Goal: Information Seeking & Learning: Learn about a topic

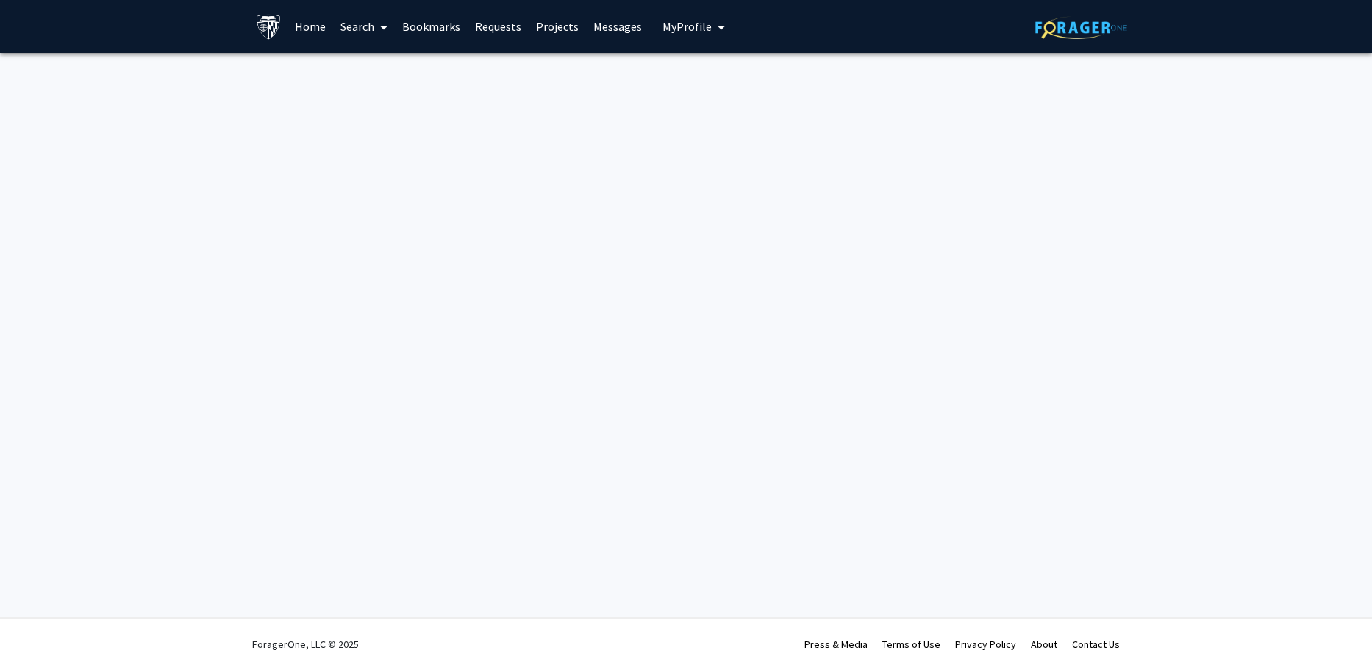
click at [356, 26] on link "Search" at bounding box center [364, 26] width 62 height 51
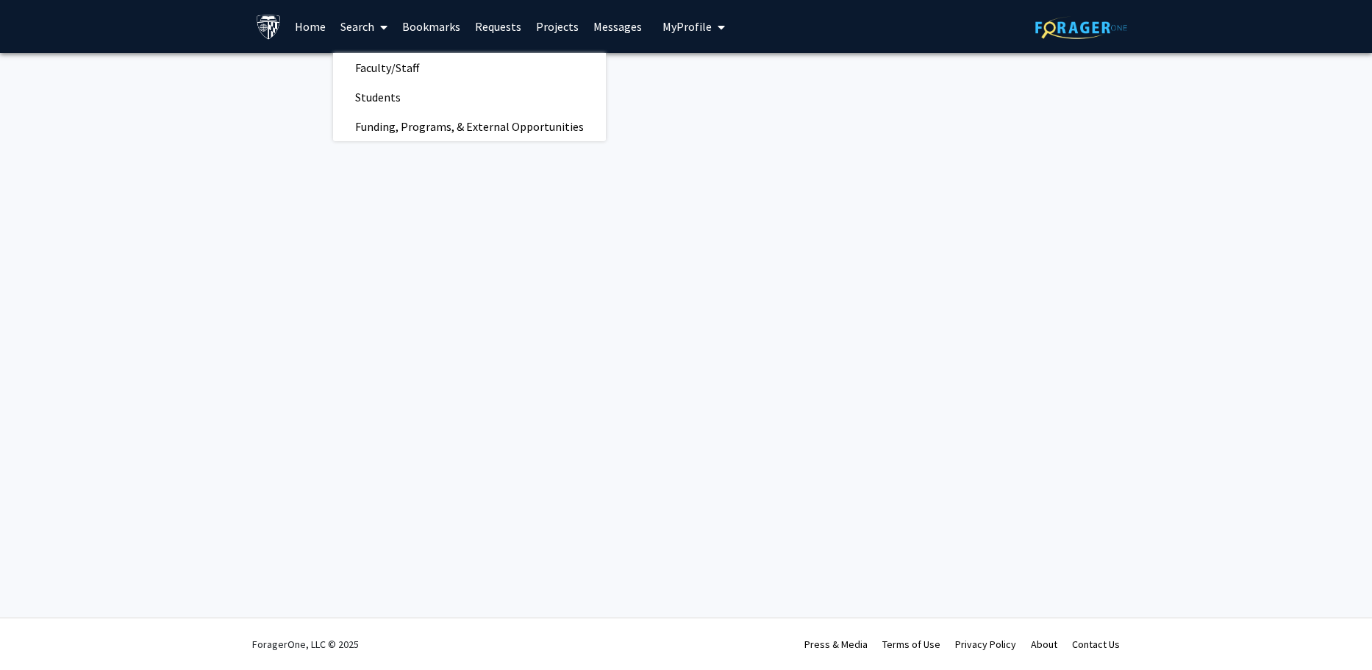
click at [677, 34] on button "My Profile" at bounding box center [693, 26] width 71 height 53
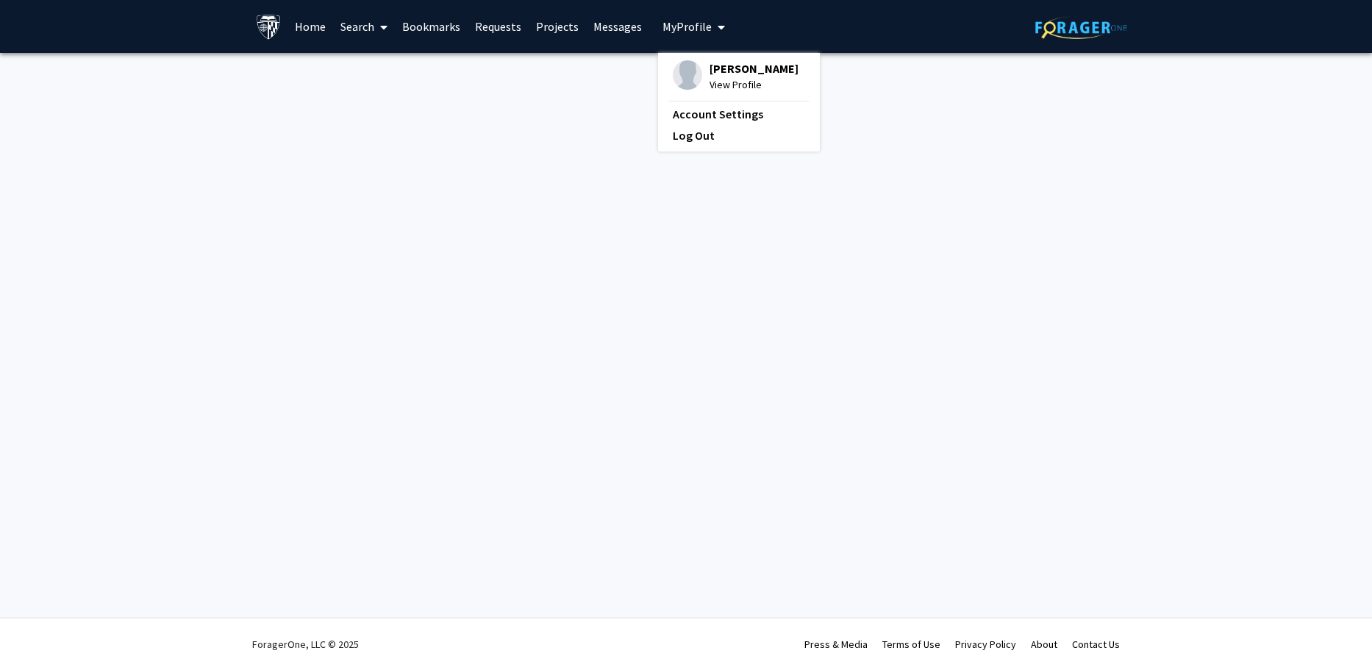
click at [610, 20] on link "Messages" at bounding box center [617, 26] width 63 height 51
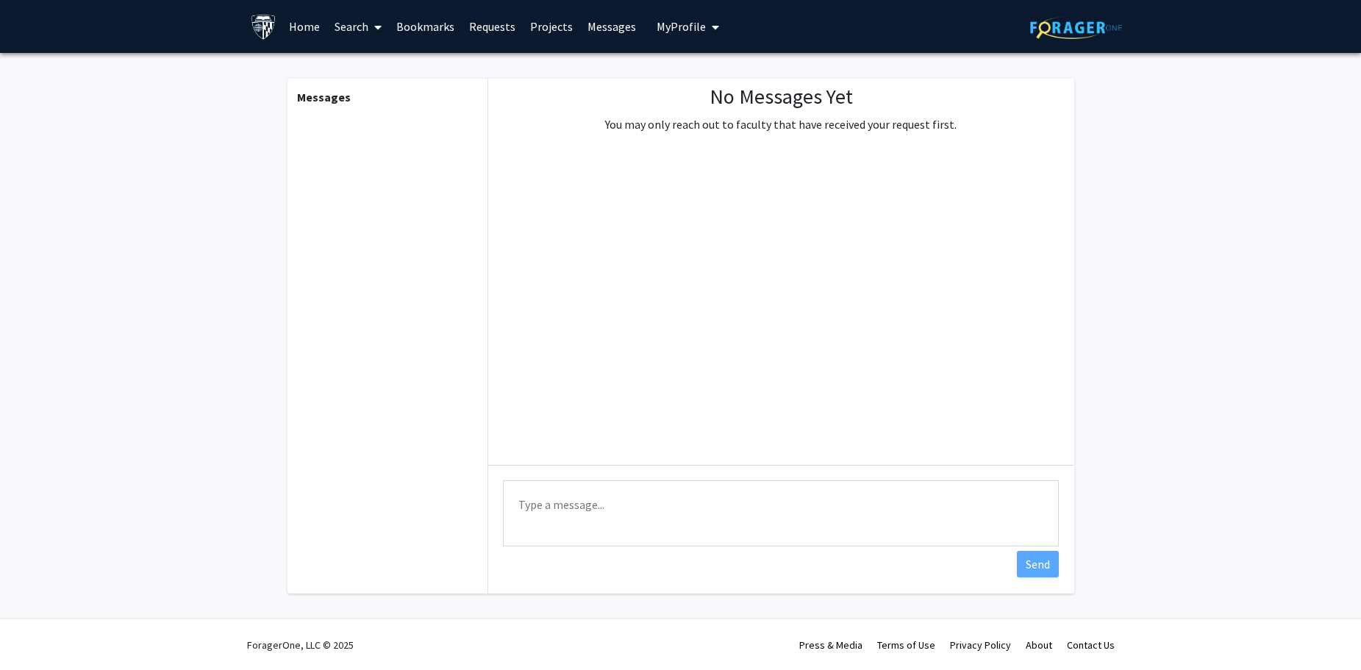
click at [540, 26] on link "Projects" at bounding box center [551, 26] width 57 height 51
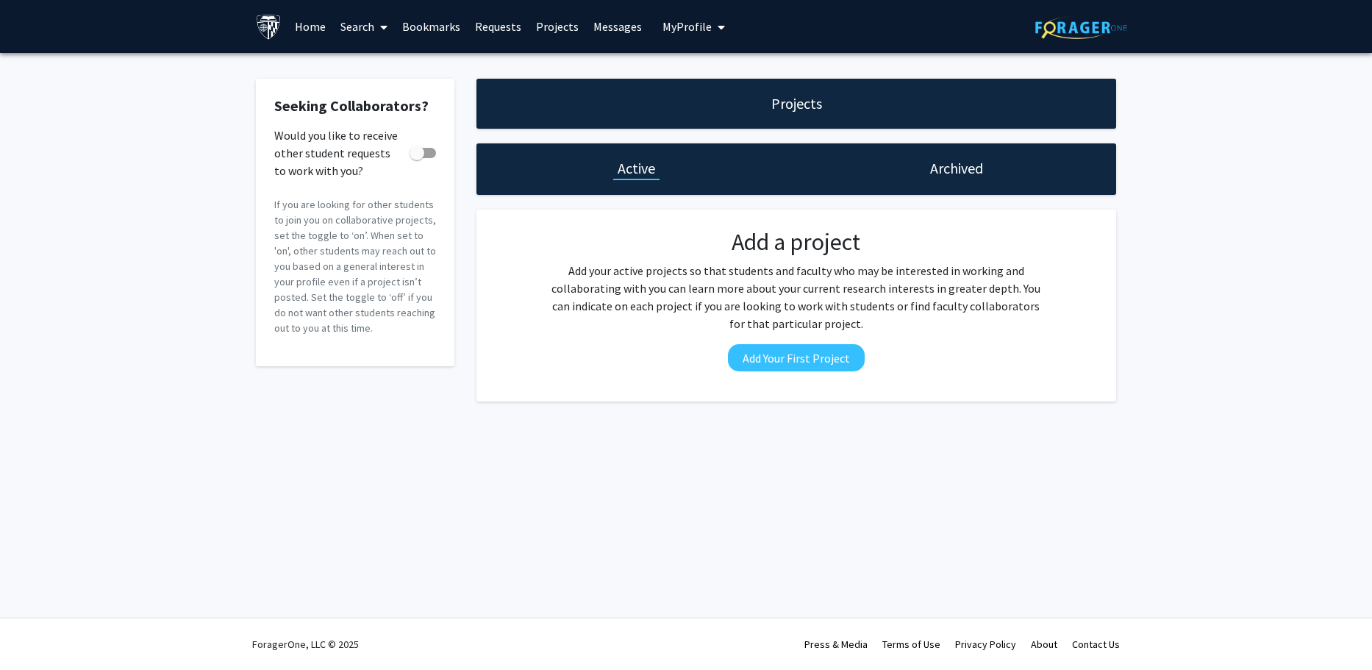
click at [498, 21] on link "Requests" at bounding box center [498, 26] width 61 height 51
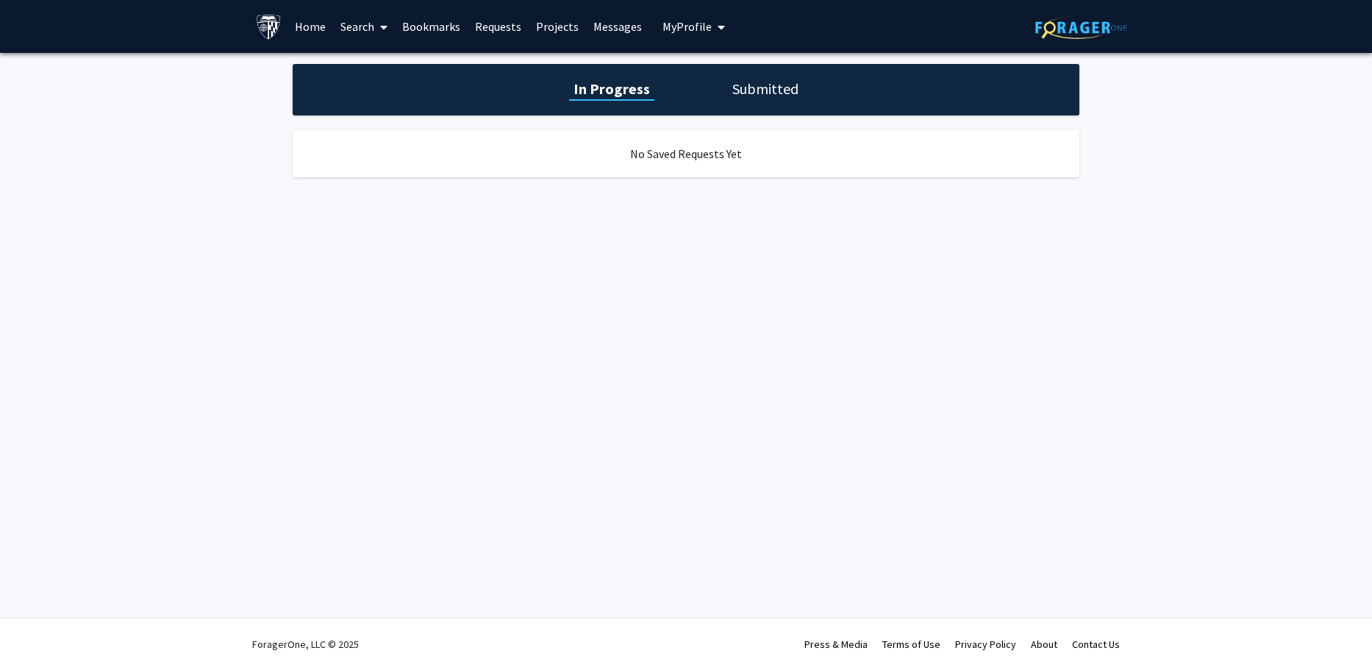
click at [586, 33] on link "Messages" at bounding box center [617, 26] width 63 height 51
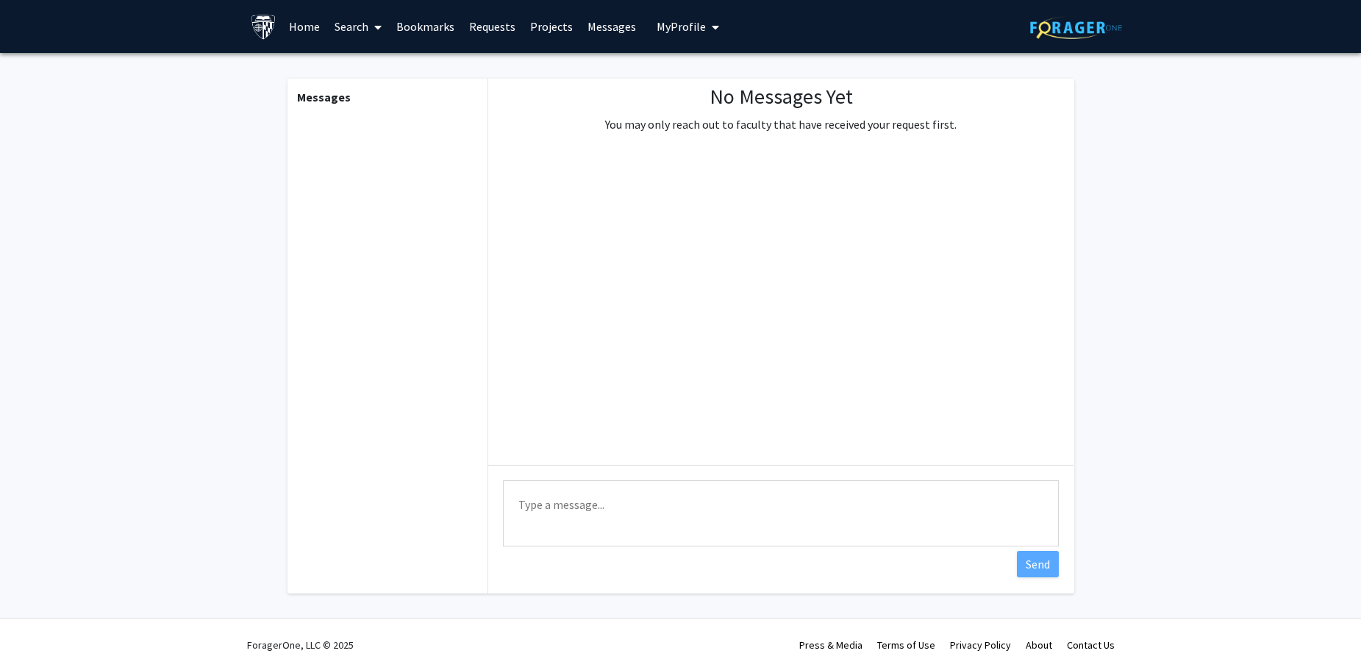
click at [543, 31] on link "Projects" at bounding box center [551, 26] width 57 height 51
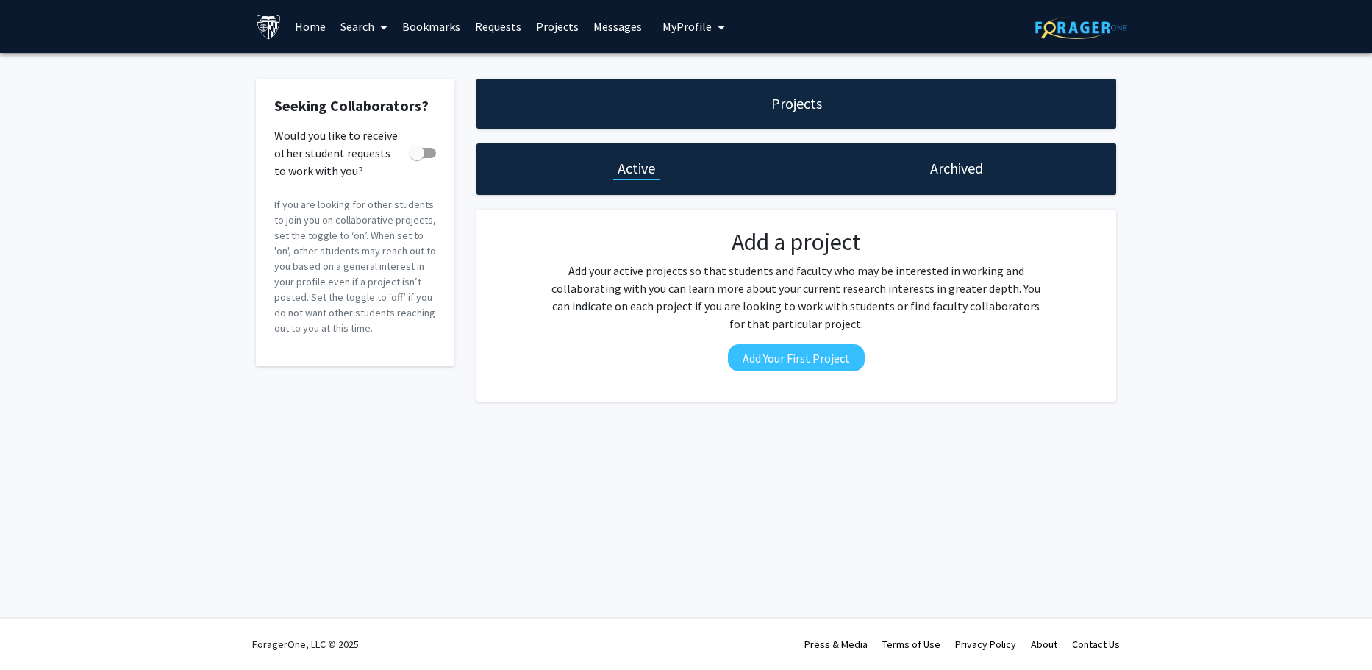
click at [698, 12] on button "My Profile" at bounding box center [693, 26] width 71 height 53
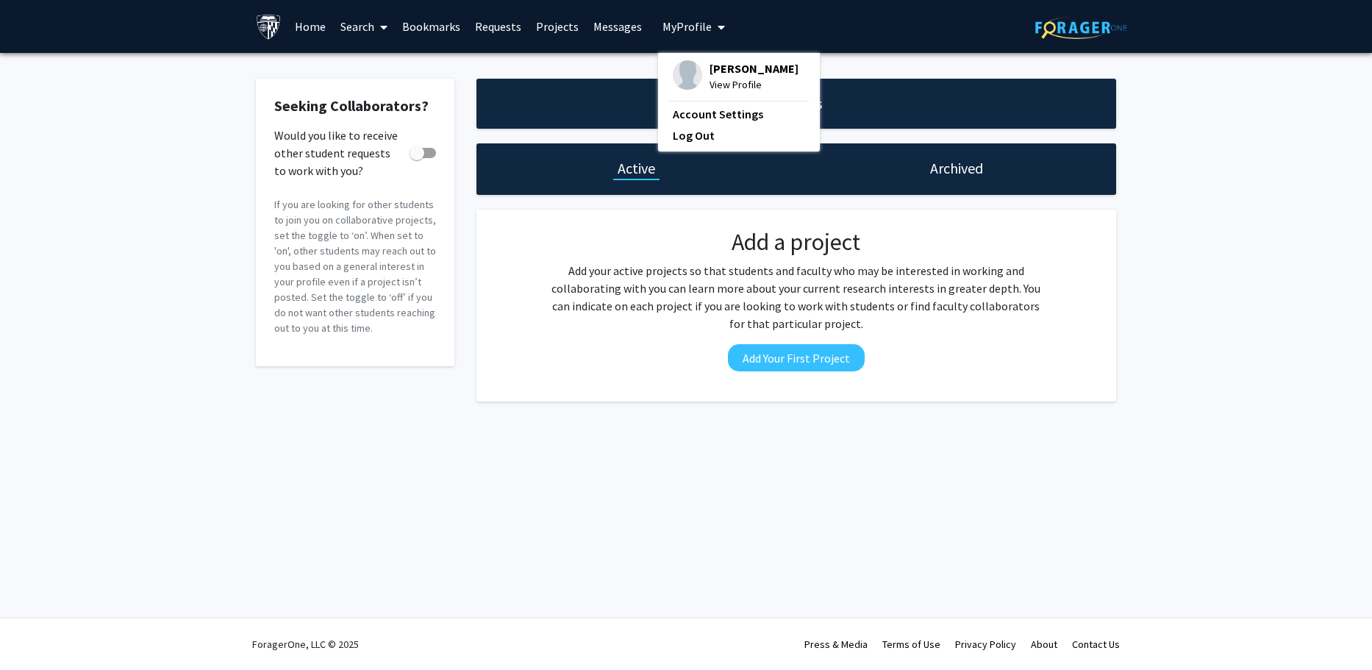
click at [472, 38] on link "Requests" at bounding box center [498, 26] width 61 height 51
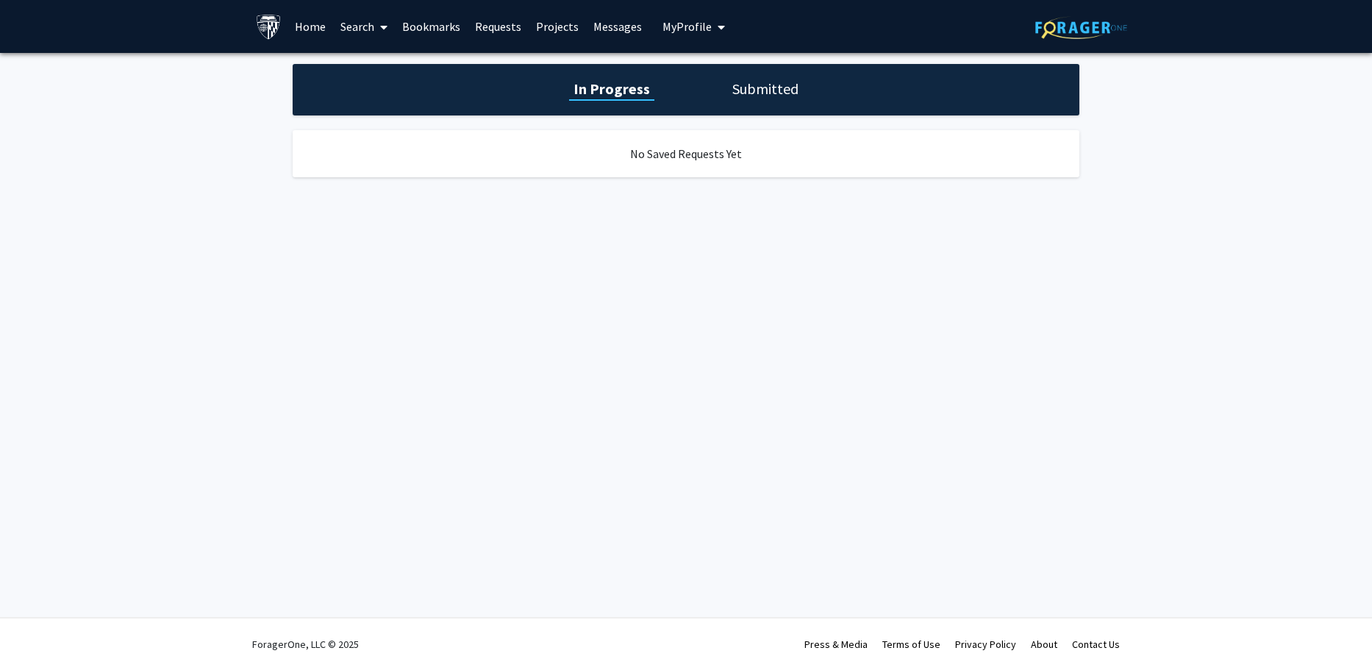
click at [567, 26] on link "Projects" at bounding box center [557, 26] width 57 height 51
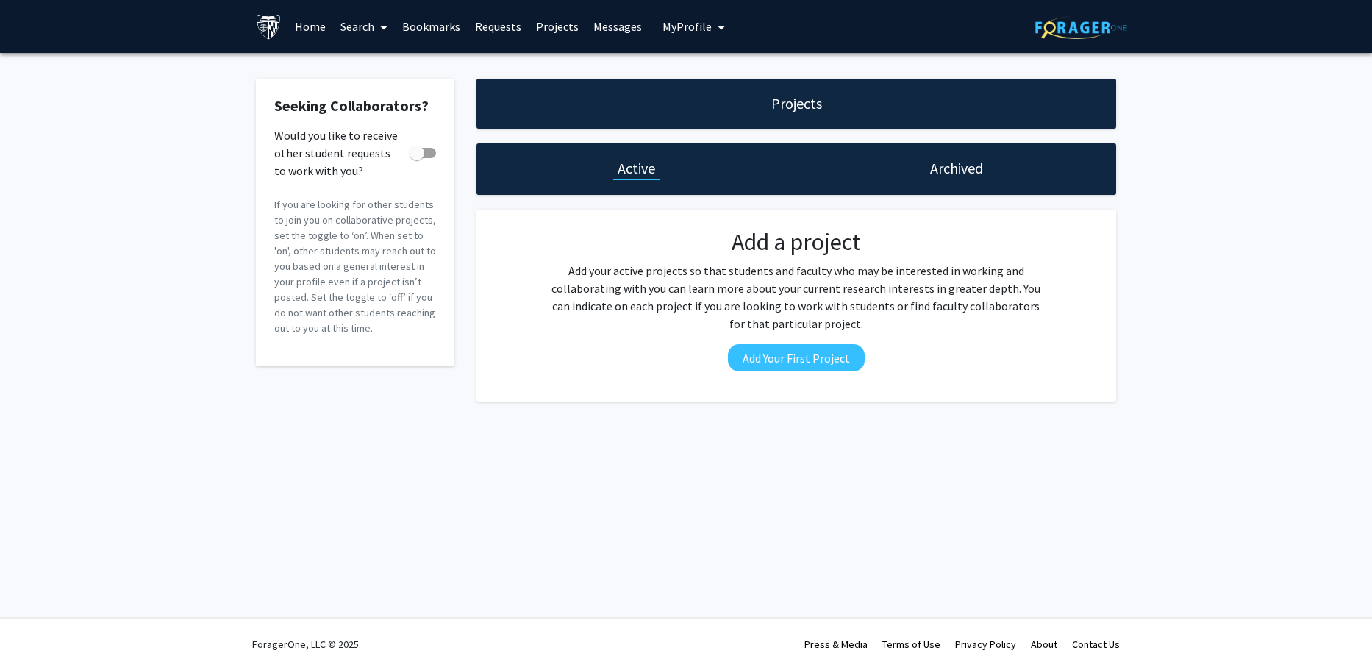
click at [415, 141] on div "Would you like to receive other student requests to work with you?" at bounding box center [355, 143] width 162 height 35
click at [420, 158] on span at bounding box center [416, 153] width 15 height 15
click at [417, 158] on input "Would you like to receive other student requests to work with you?" at bounding box center [416, 158] width 1 height 1
checkbox input "true"
click at [712, 25] on span "My profile dropdown to access profile and logout" at bounding box center [718, 26] width 13 height 51
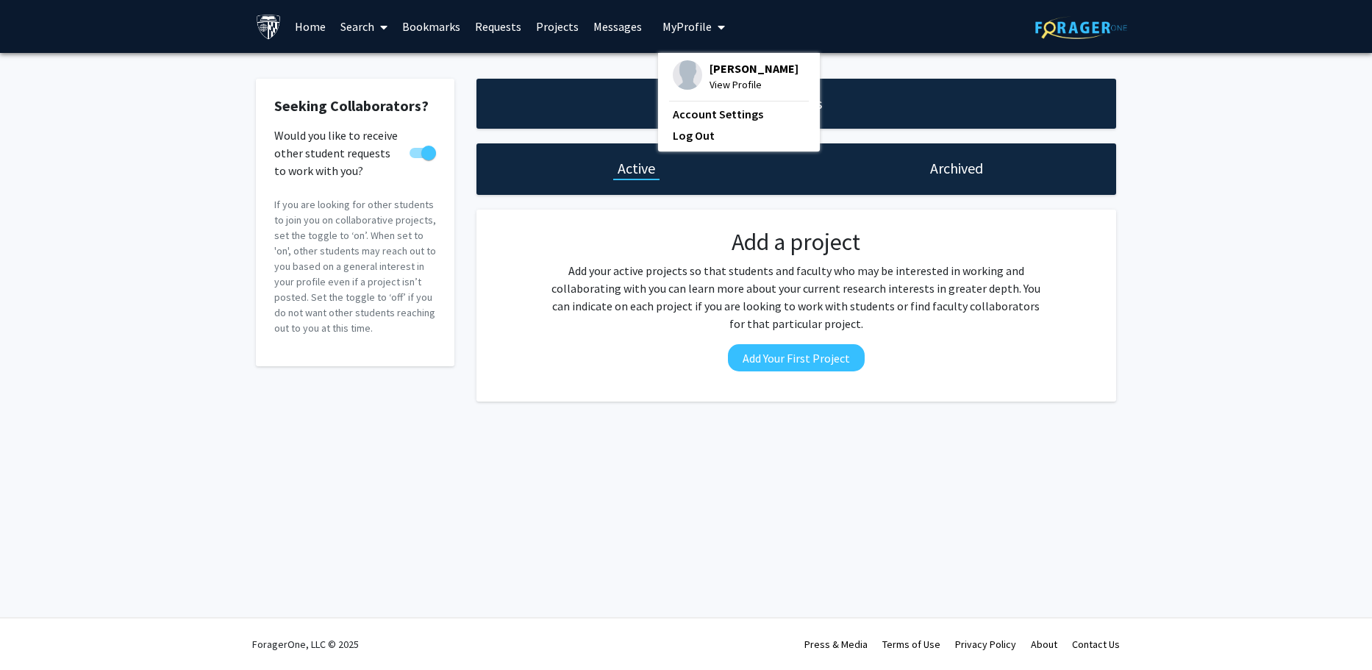
click at [765, 239] on h2 "Add a project" at bounding box center [796, 242] width 498 height 28
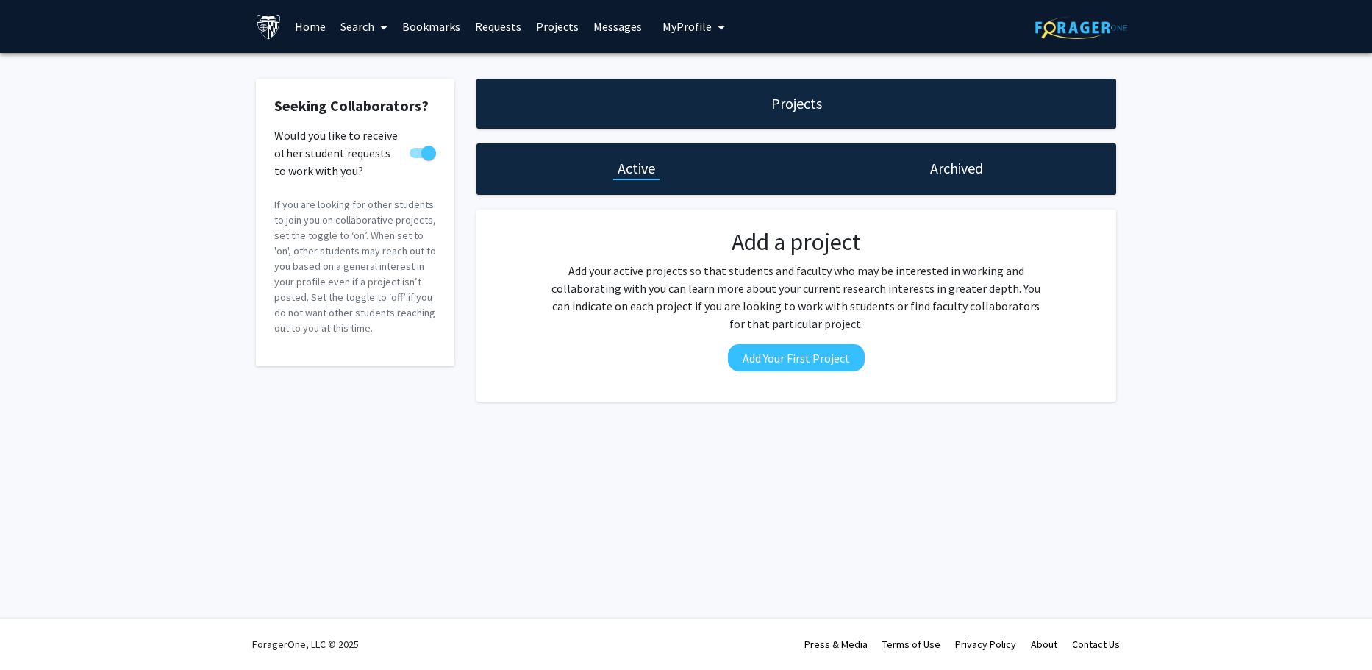
click at [938, 168] on h1 "Archived" at bounding box center [956, 168] width 53 height 21
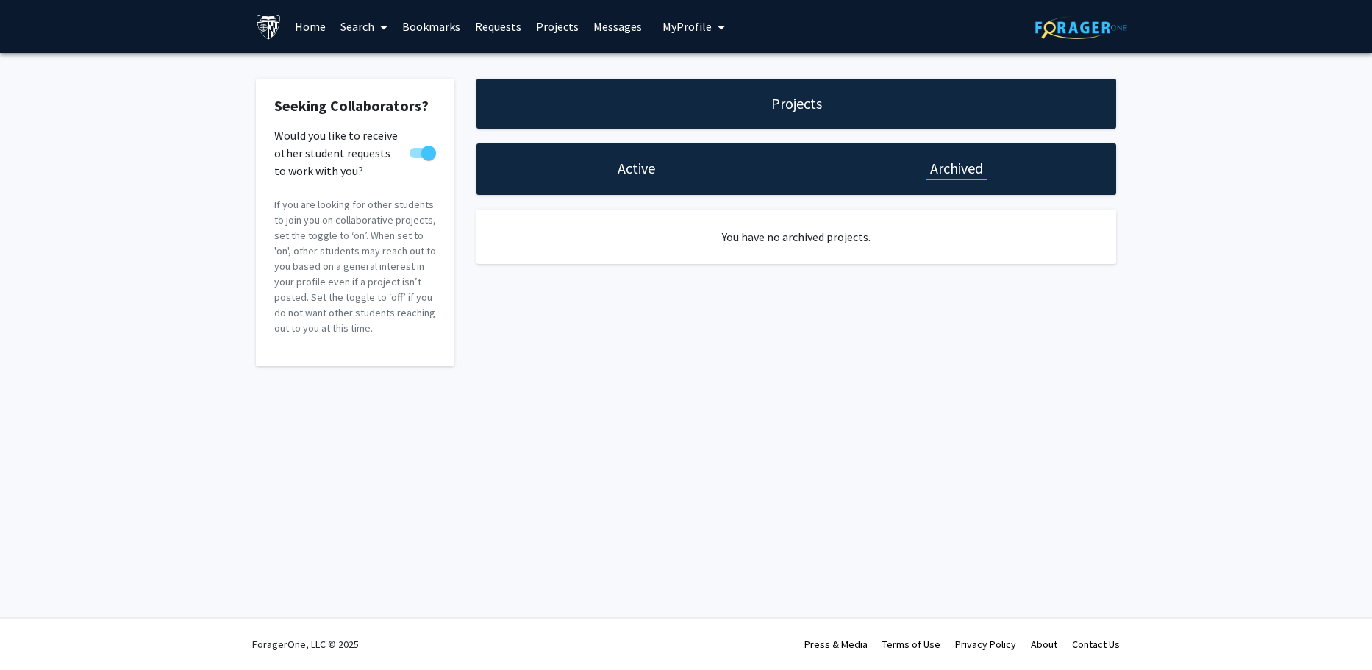
click at [646, 161] on h1 "Active" at bounding box center [636, 168] width 37 height 21
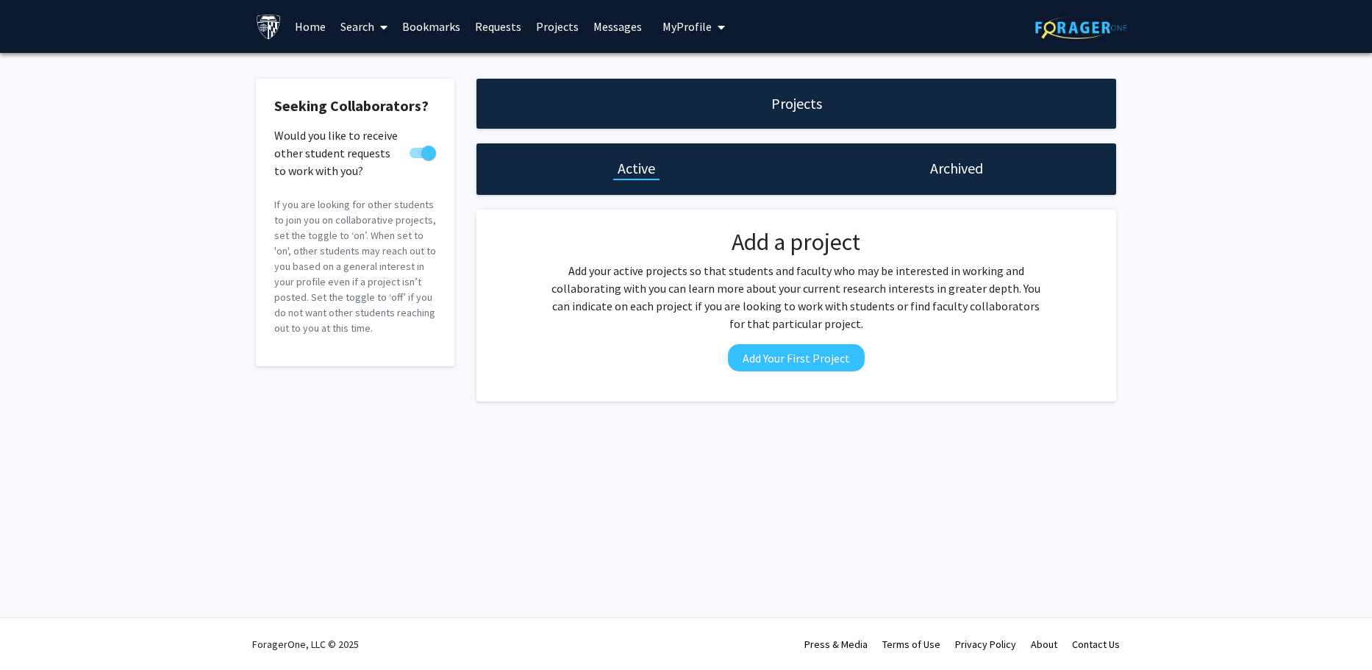
click at [444, 23] on link "Bookmarks" at bounding box center [431, 26] width 73 height 51
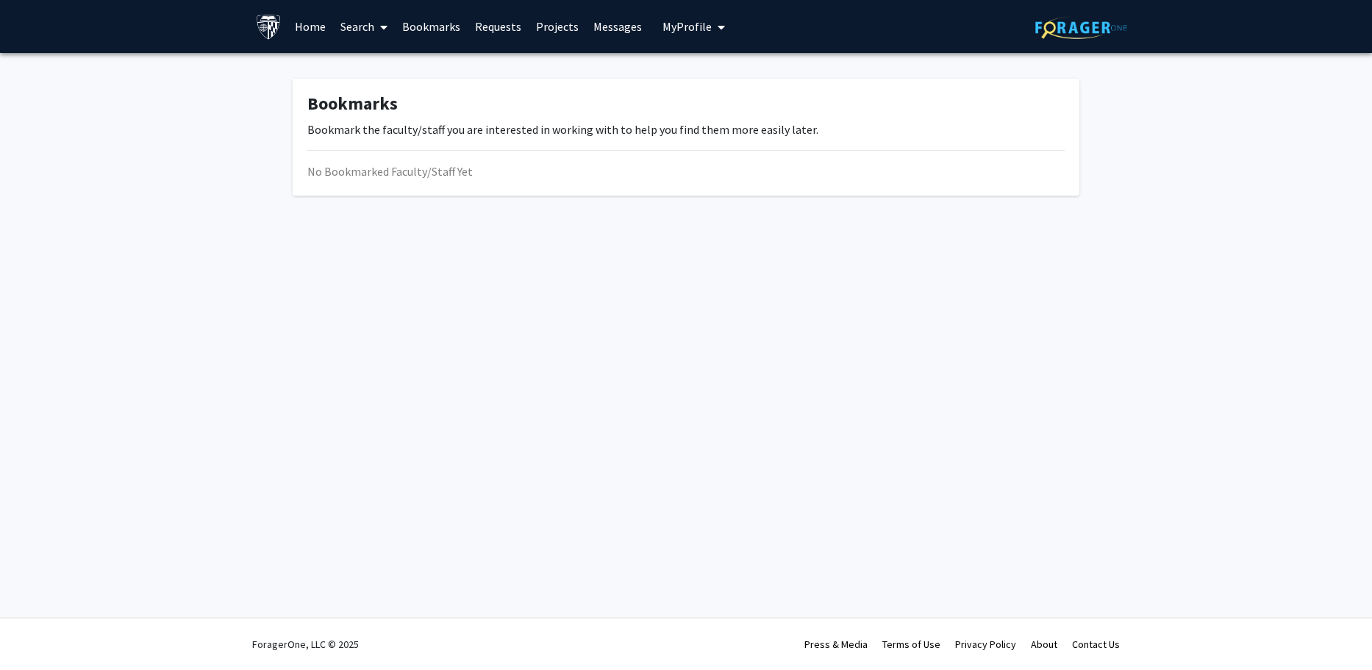
click at [379, 21] on span at bounding box center [380, 26] width 13 height 51
click at [397, 96] on span "Students" at bounding box center [378, 96] width 90 height 29
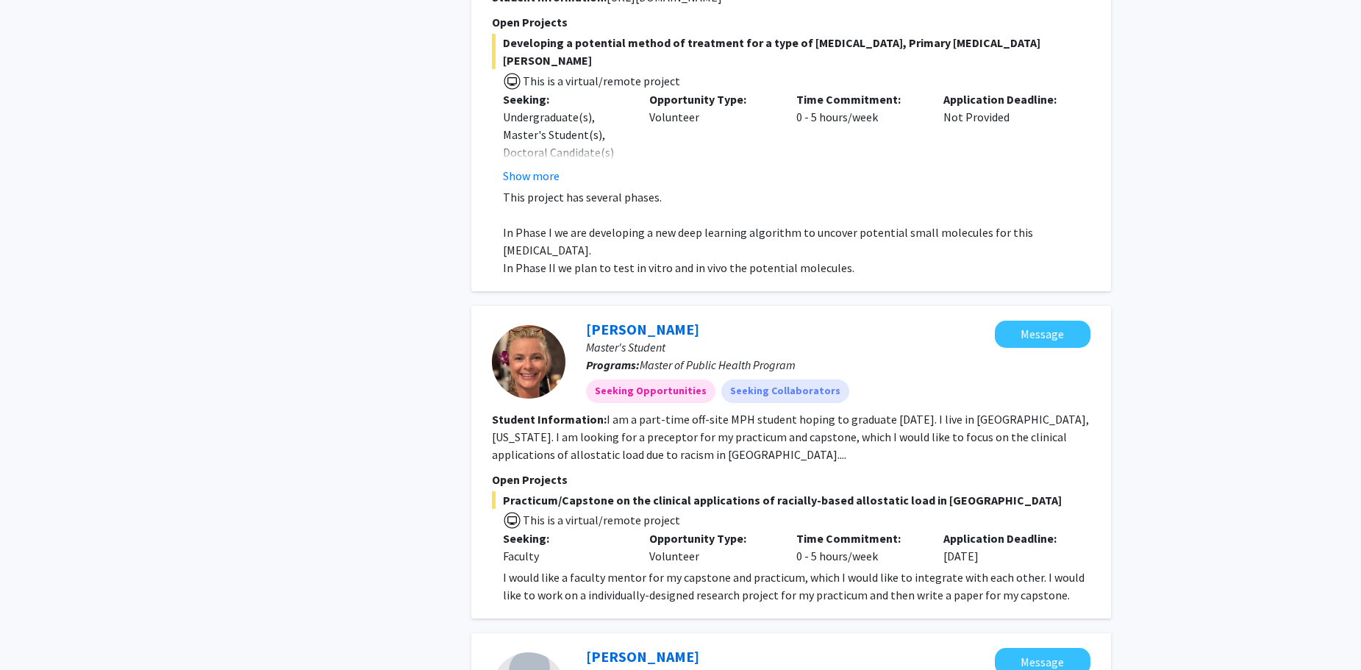
scroll to position [882, 0]
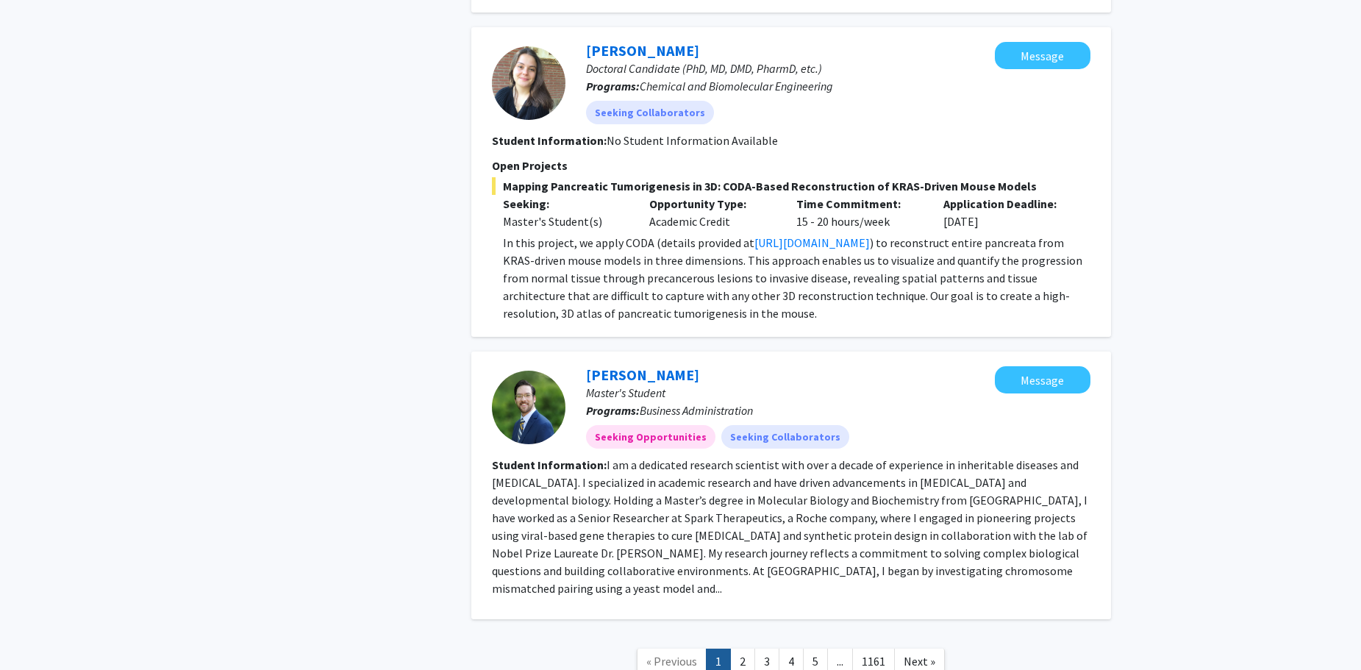
scroll to position [3487, 0]
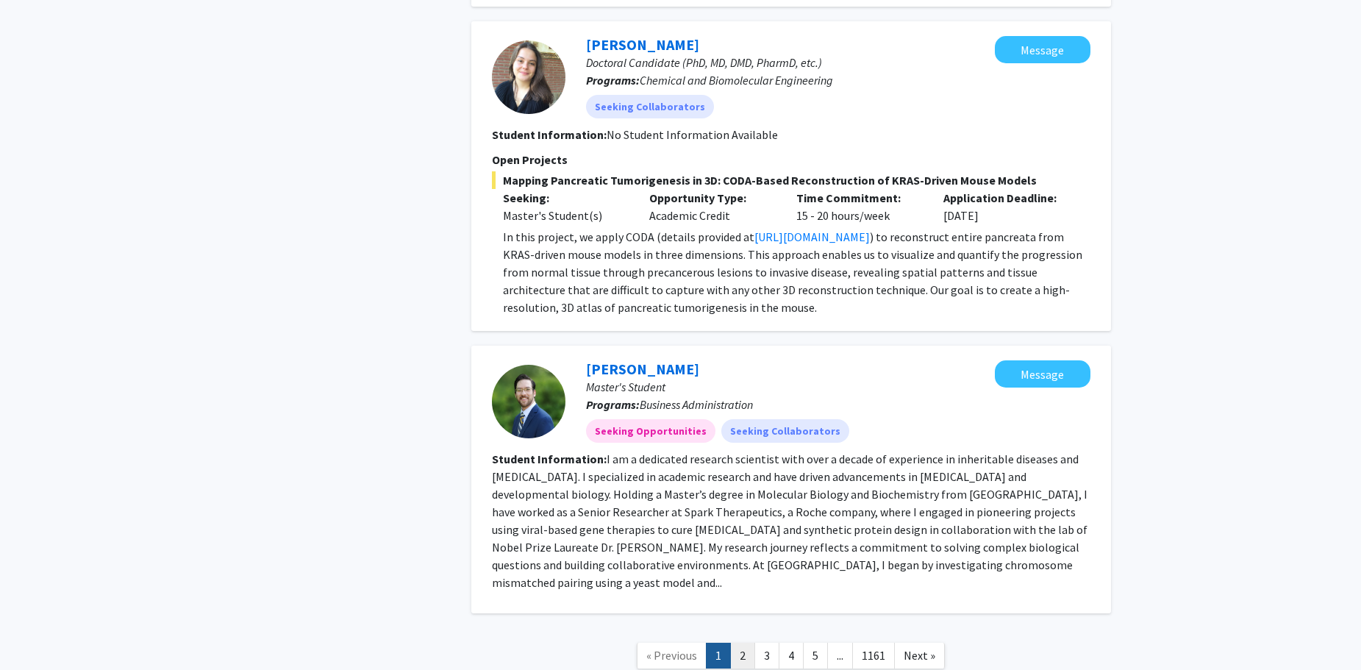
click at [750, 642] on link "2" at bounding box center [742, 655] width 25 height 26
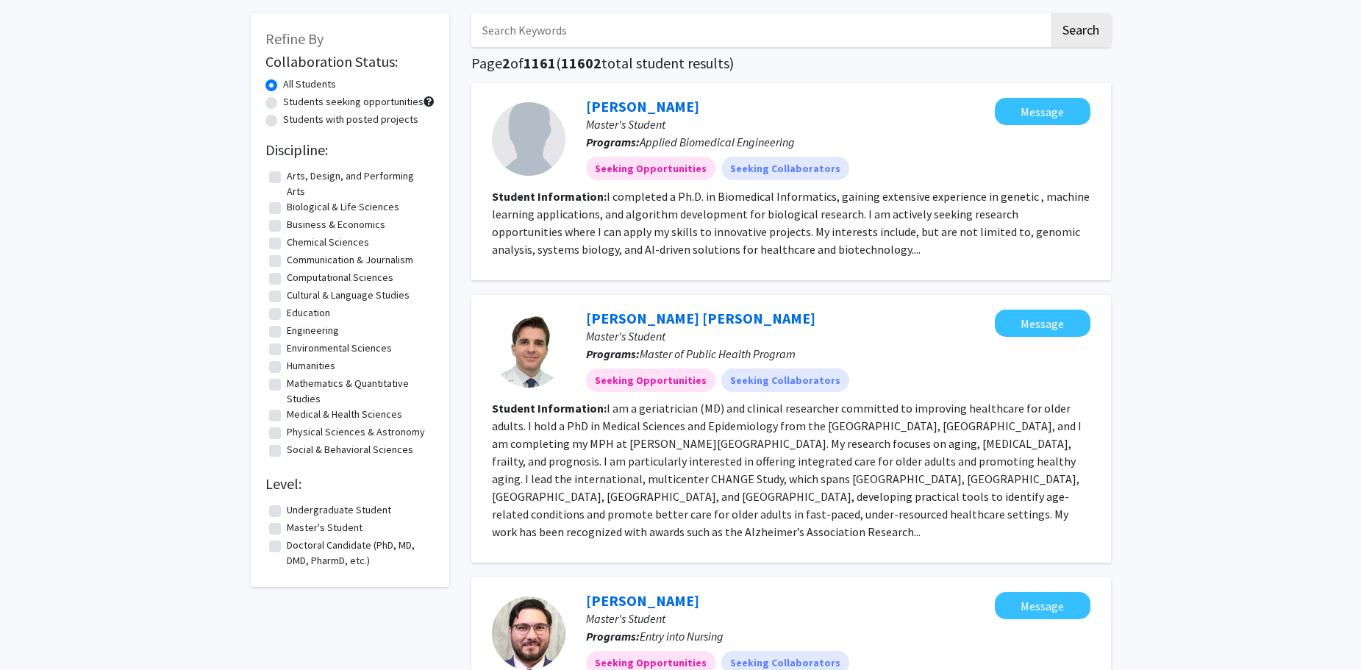
scroll to position [98, 0]
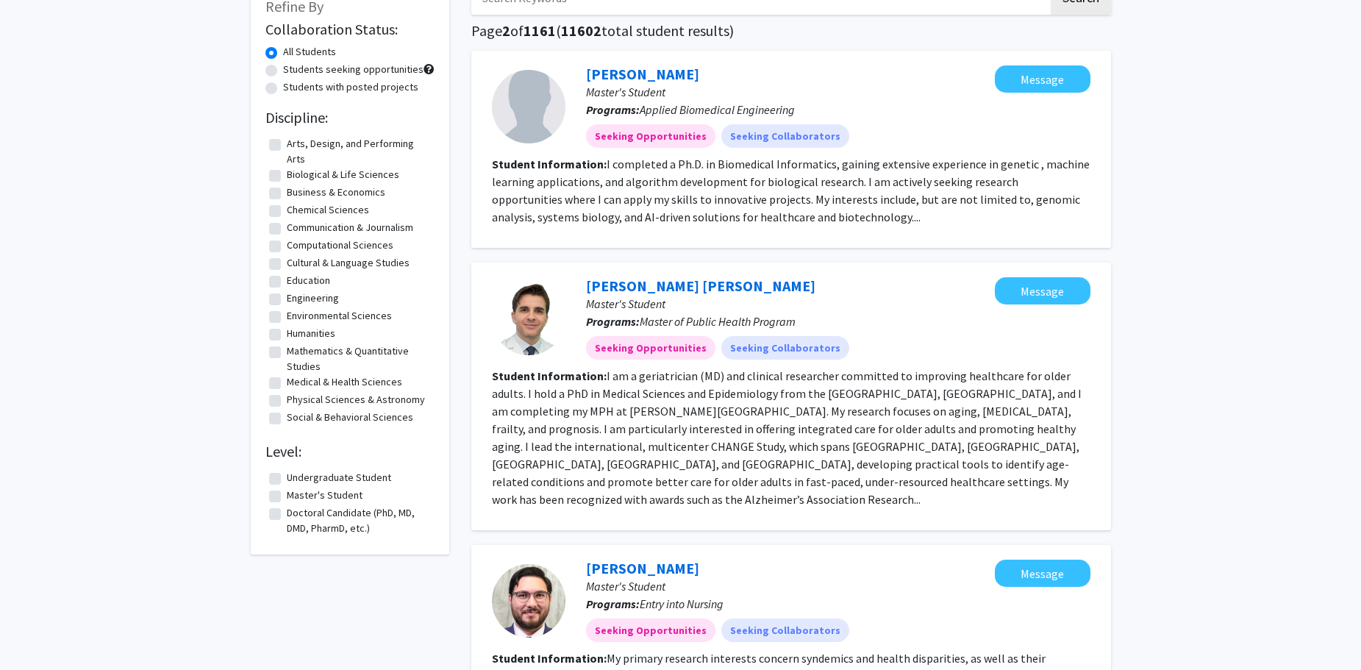
click at [796, 471] on section "Student Information: I am a geriatrician (MD) and clinical researcher committed…" at bounding box center [791, 437] width 598 height 141
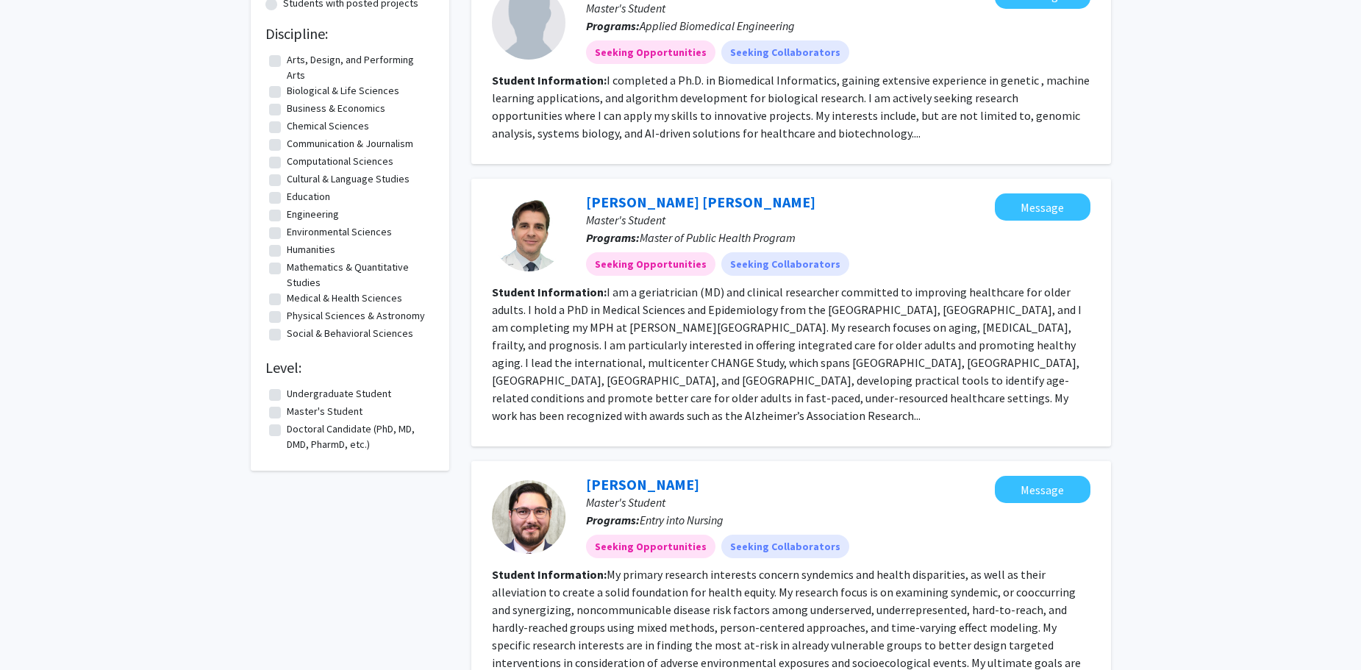
scroll to position [0, 0]
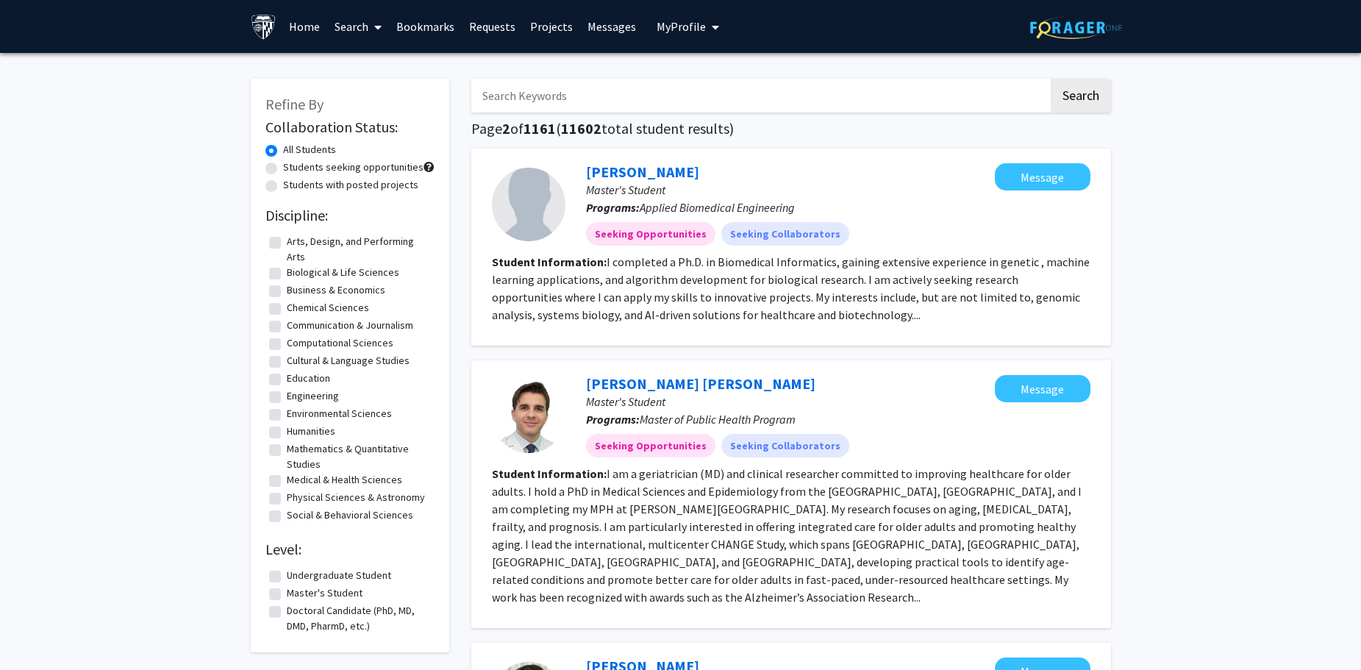
click at [287, 484] on label "Medical & Health Sciences" at bounding box center [344, 479] width 115 height 15
click at [287, 482] on input "Medical & Health Sciences" at bounding box center [292, 477] width 10 height 10
checkbox input "true"
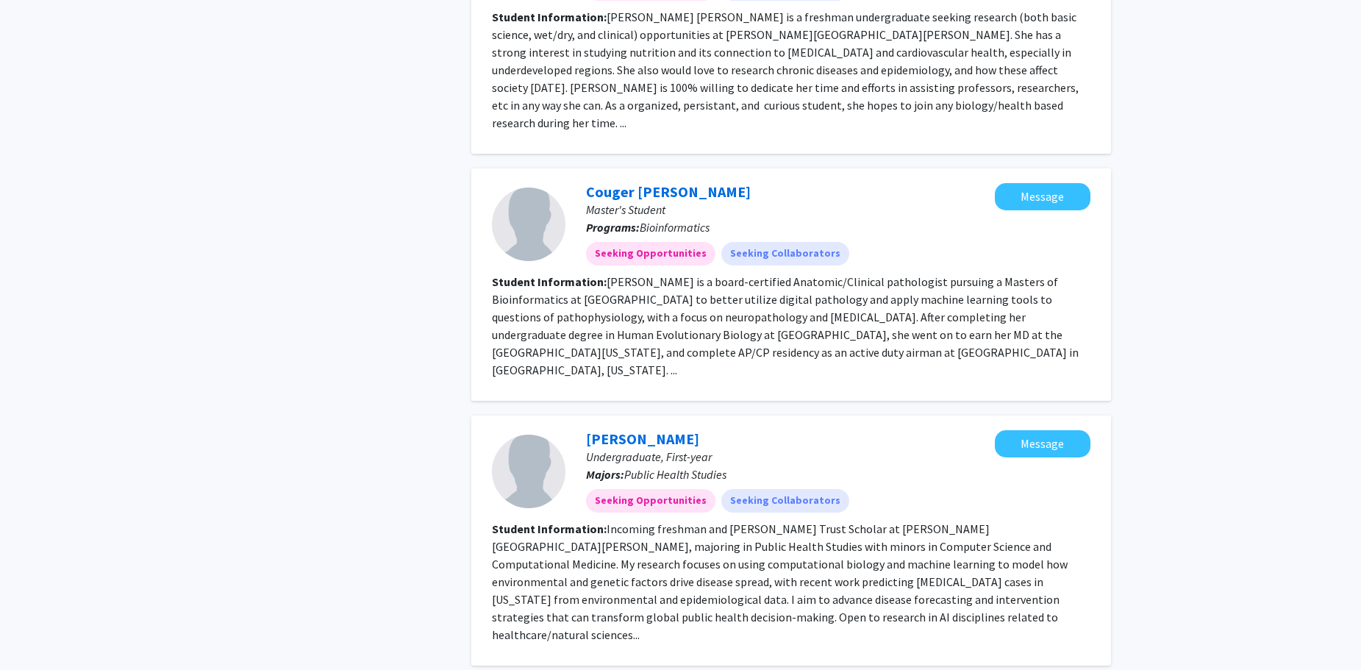
scroll to position [2156, 0]
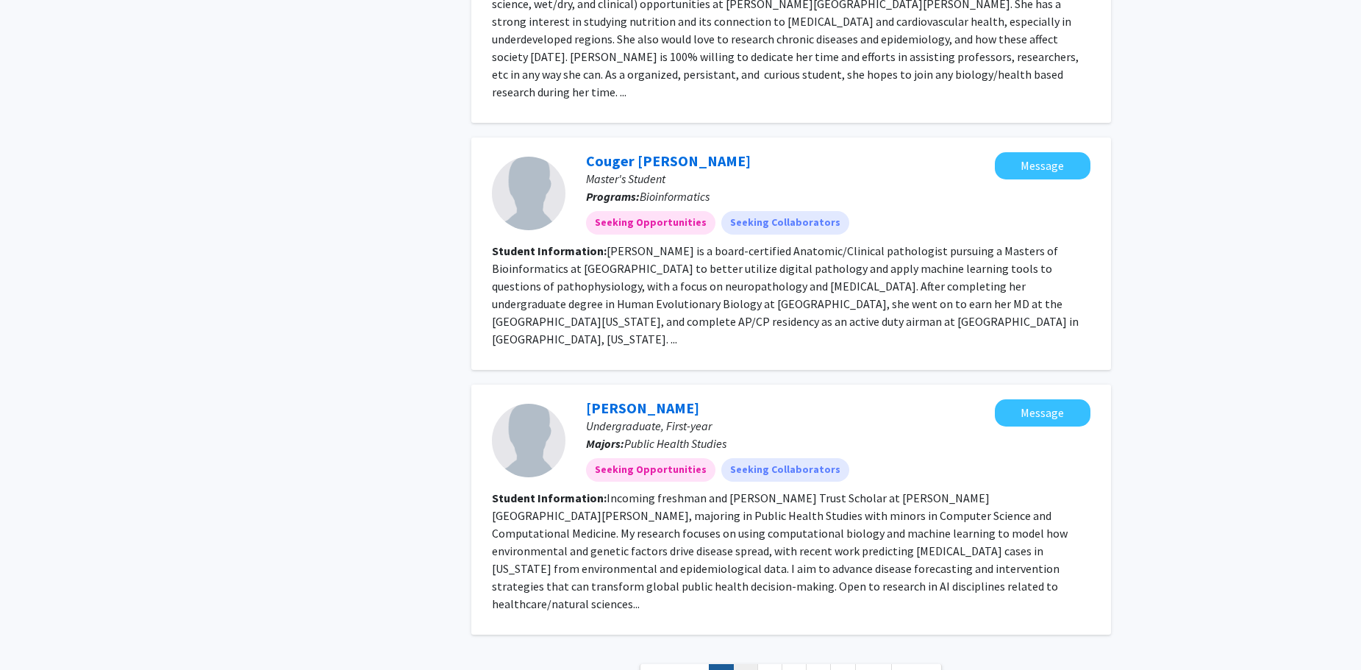
click at [754, 664] on link "2" at bounding box center [745, 677] width 25 height 26
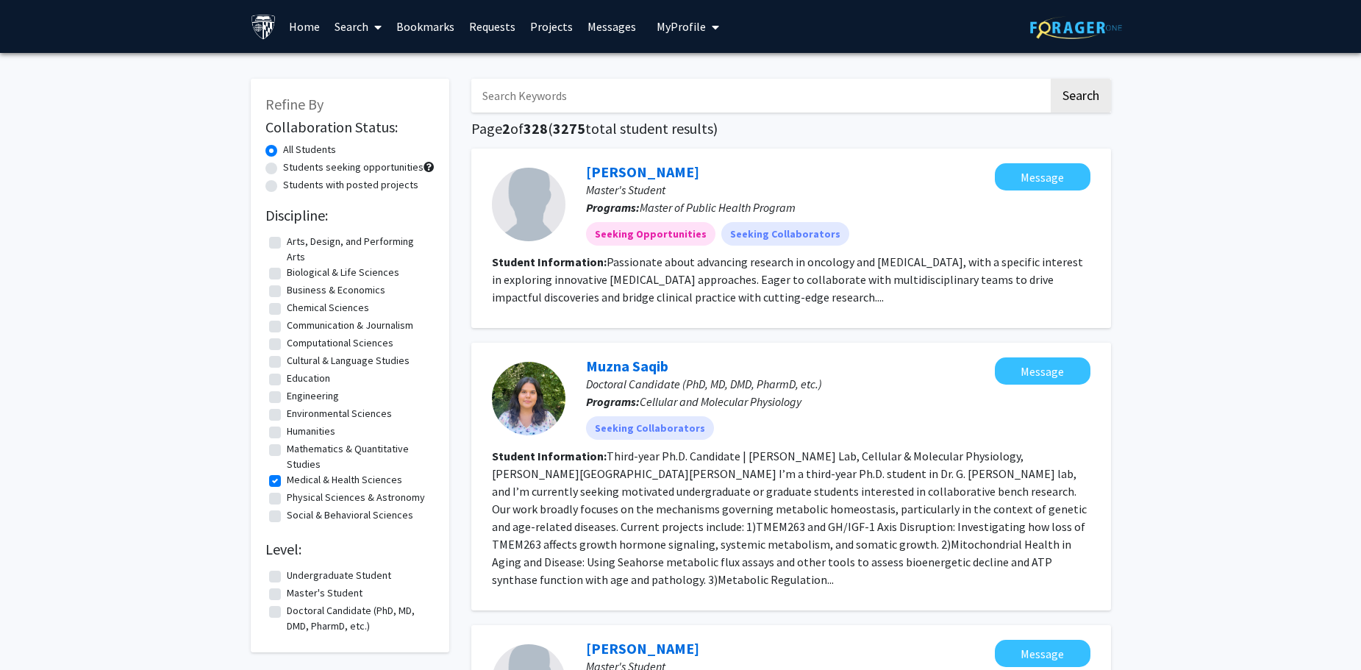
click at [287, 576] on label "Undergraduate Student" at bounding box center [339, 575] width 104 height 15
click at [287, 576] on input "Undergraduate Student" at bounding box center [292, 573] width 10 height 10
checkbox input "true"
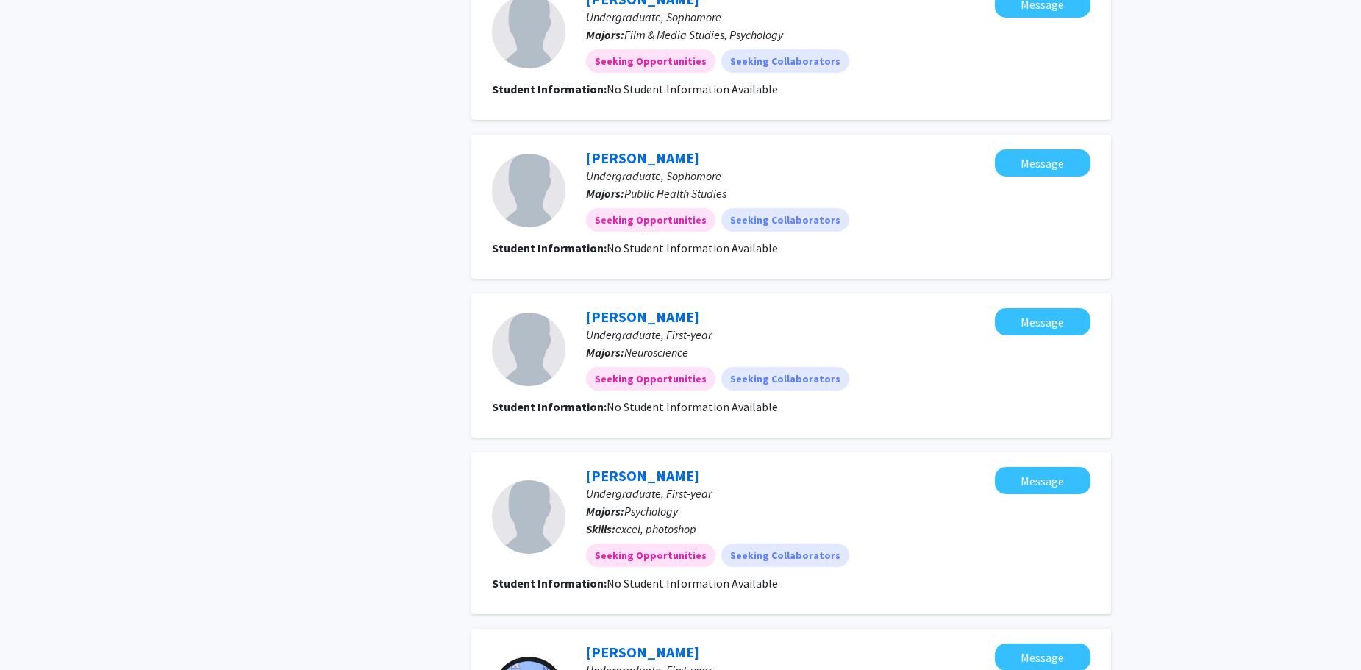
scroll to position [1726, 0]
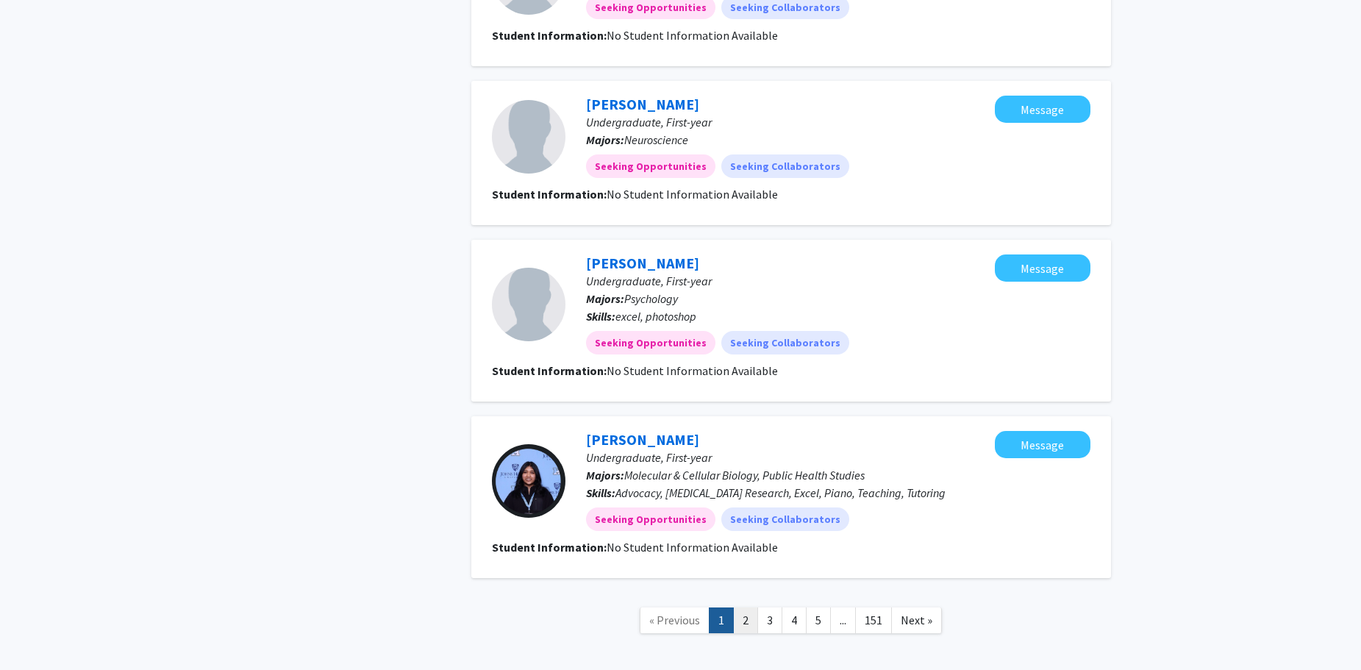
click at [746, 607] on link "2" at bounding box center [745, 620] width 25 height 26
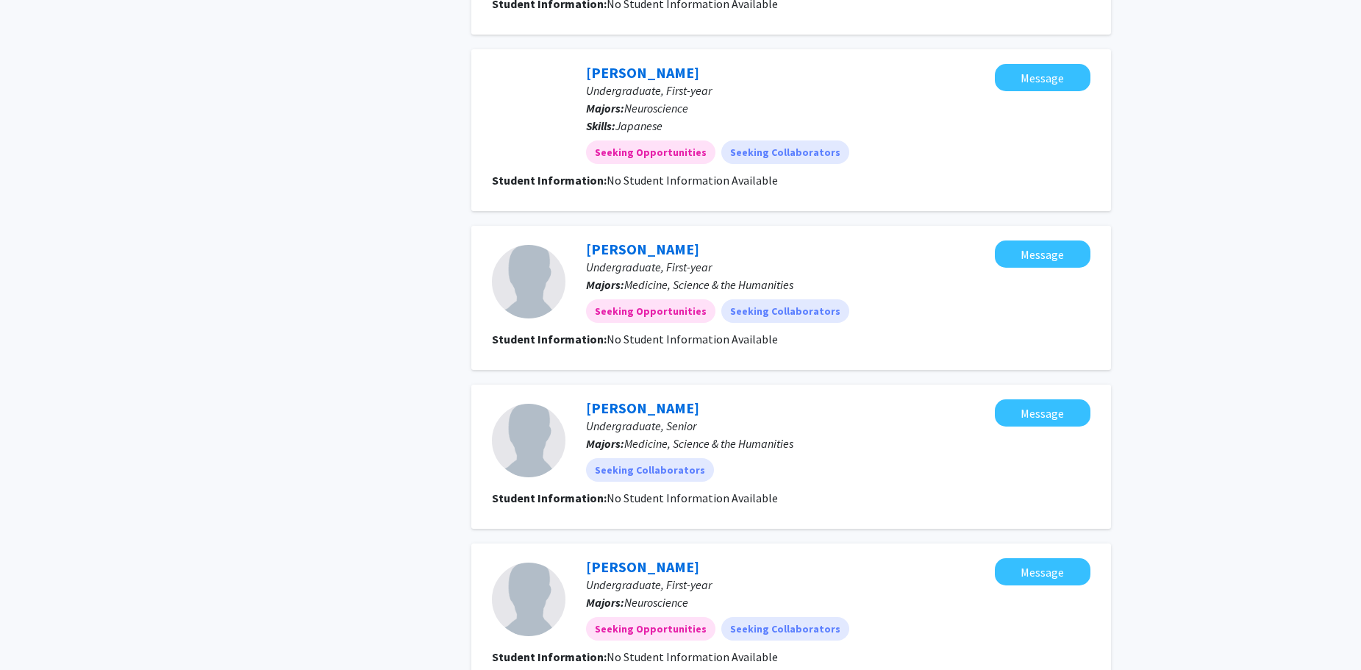
scroll to position [1176, 0]
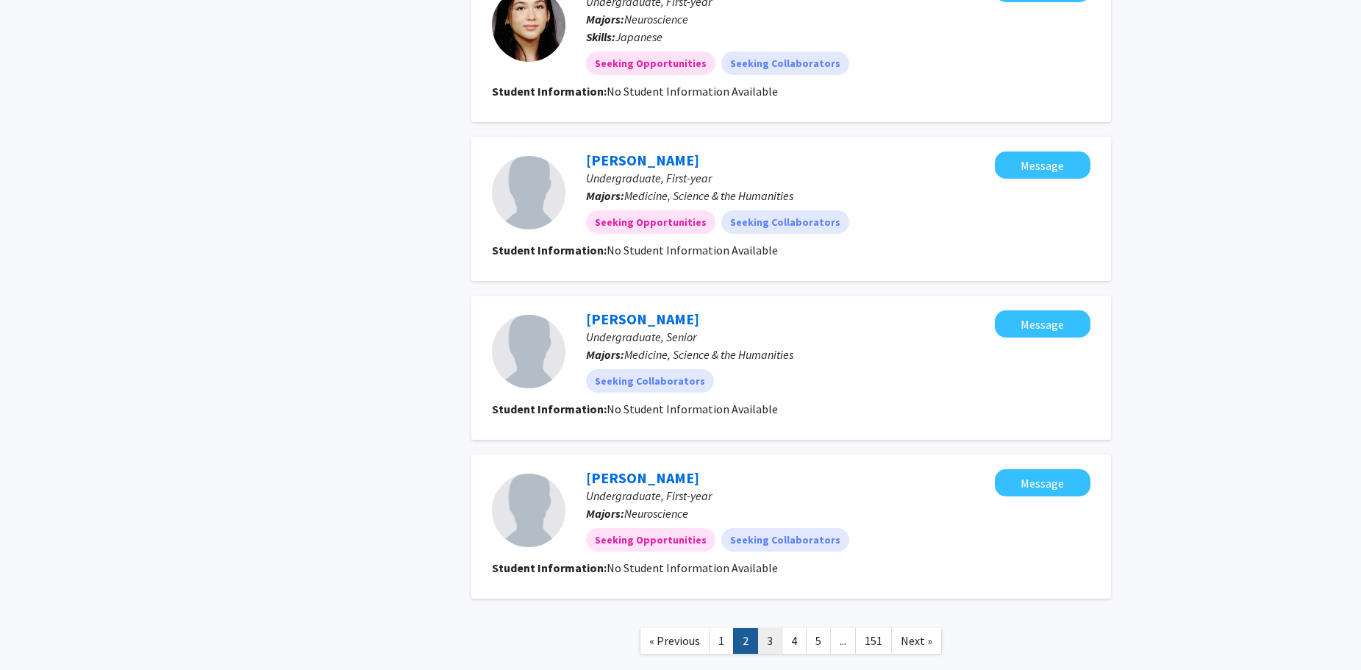
click at [770, 642] on link "3" at bounding box center [769, 641] width 25 height 26
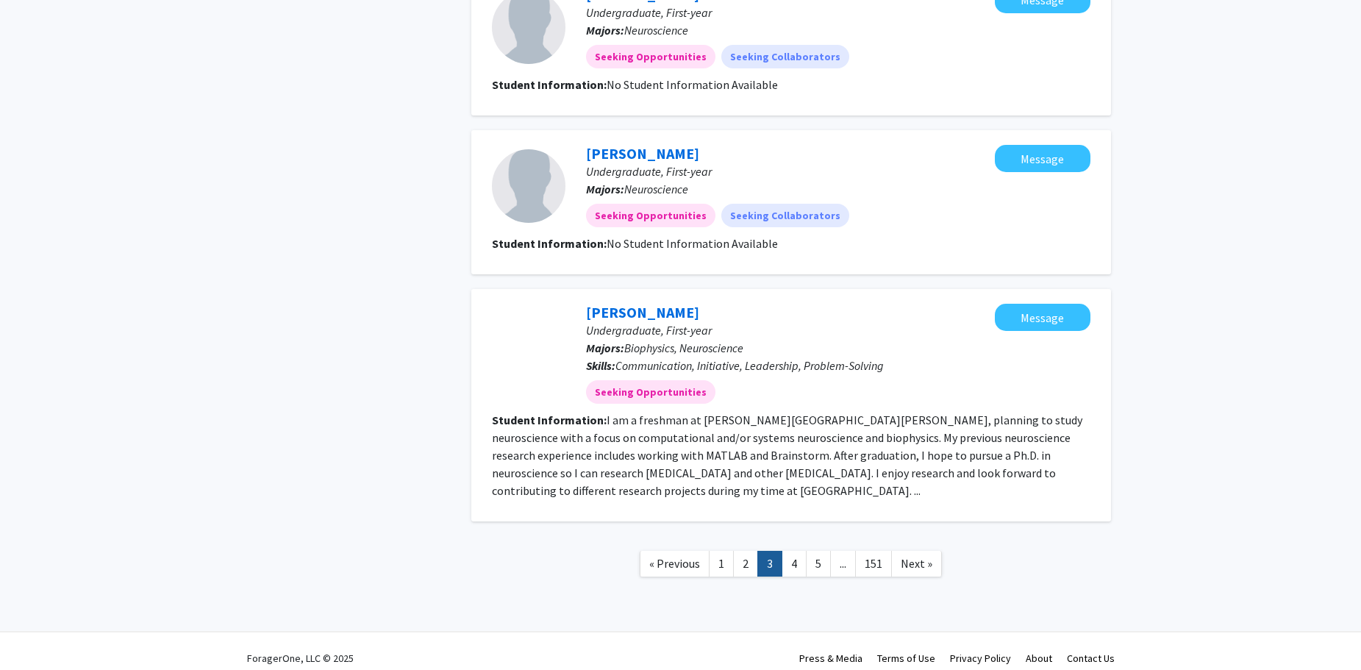
scroll to position [1338, 0]
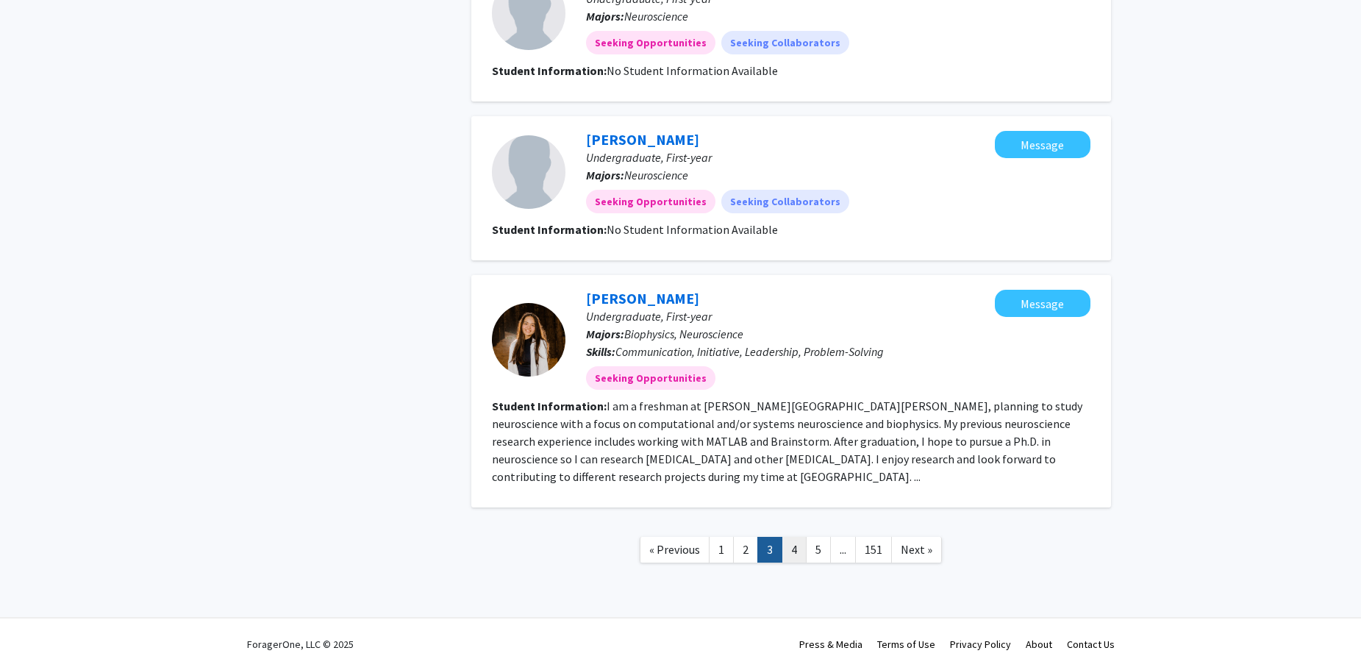
click at [789, 548] on link "4" at bounding box center [793, 550] width 25 height 26
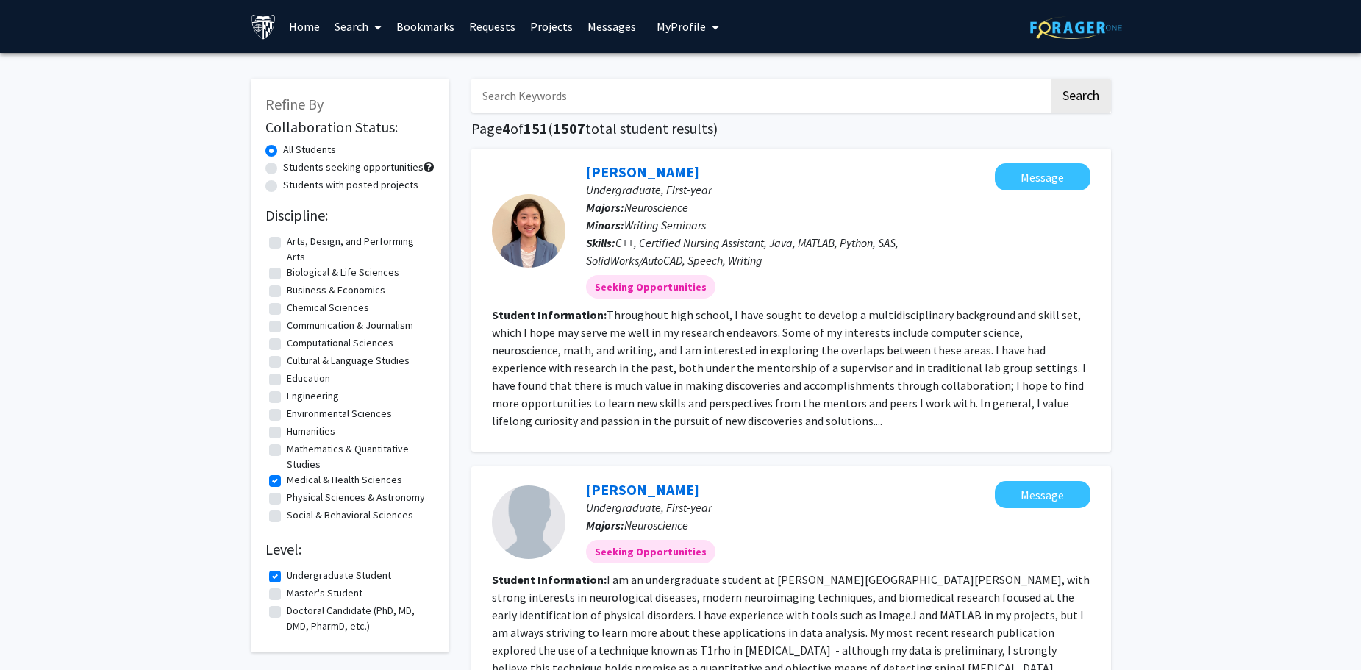
drag, startPoint x: 442, startPoint y: 519, endPoint x: 235, endPoint y: 182, distance: 396.0
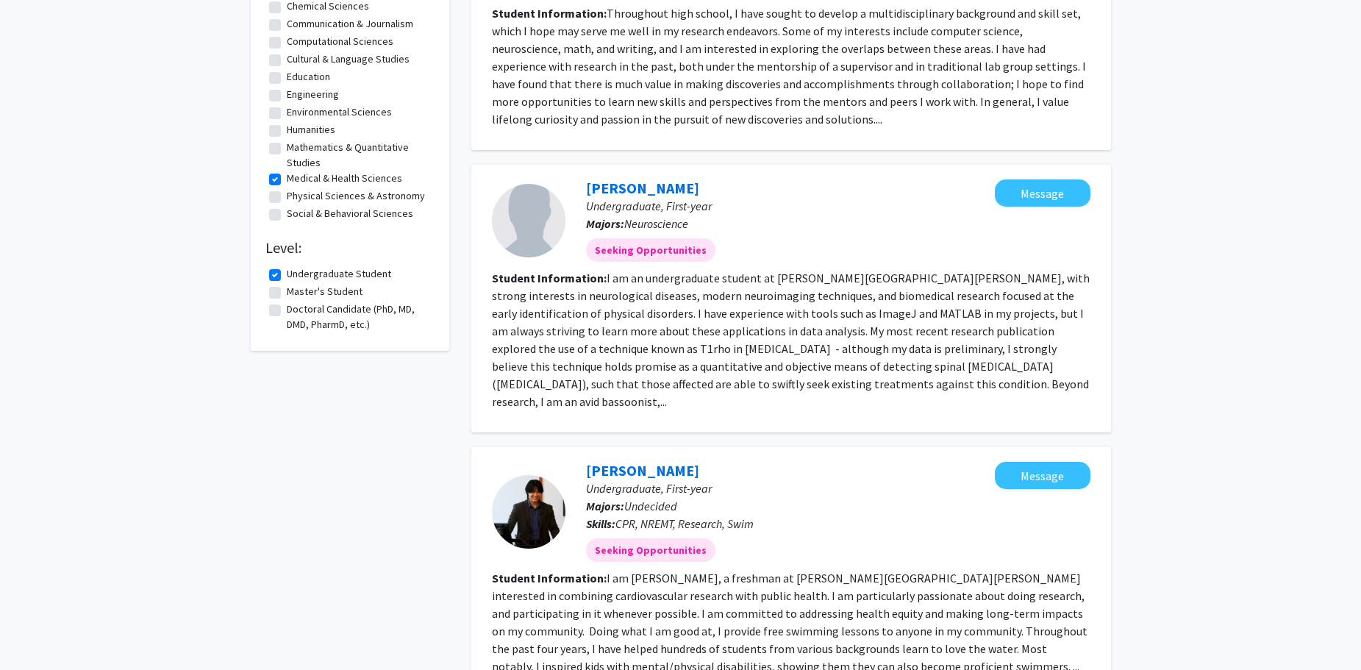
scroll to position [428, 0]
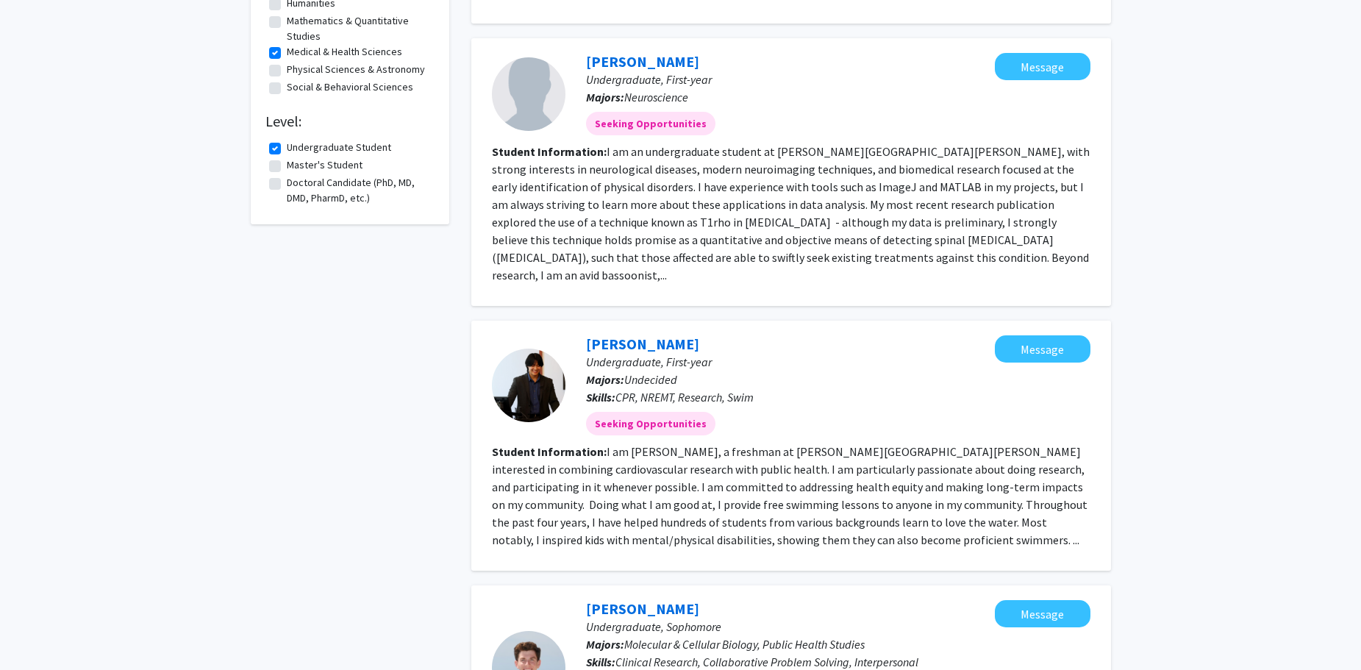
drag, startPoint x: 257, startPoint y: 90, endPoint x: 401, endPoint y: 197, distance: 179.2
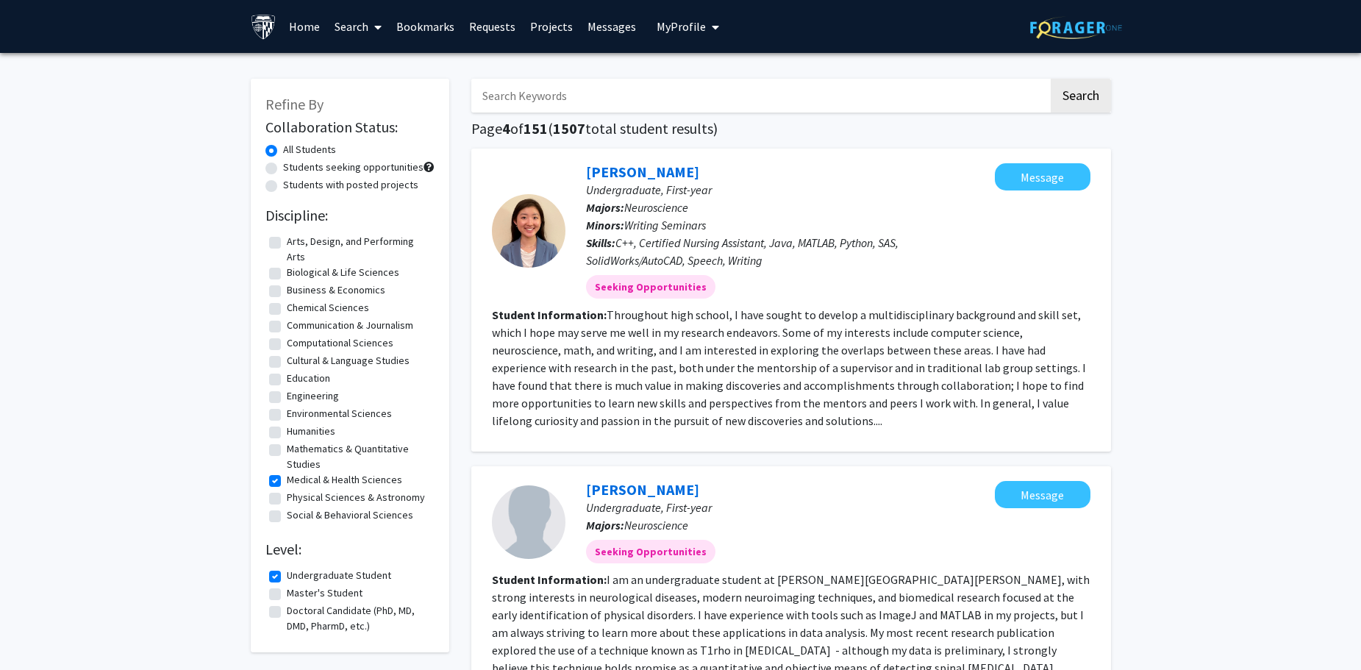
copy div "Loremi Do Sitametconsec Adipis: Eli Seddoeiu Temporin utlabor etdoloremagna Ali…"
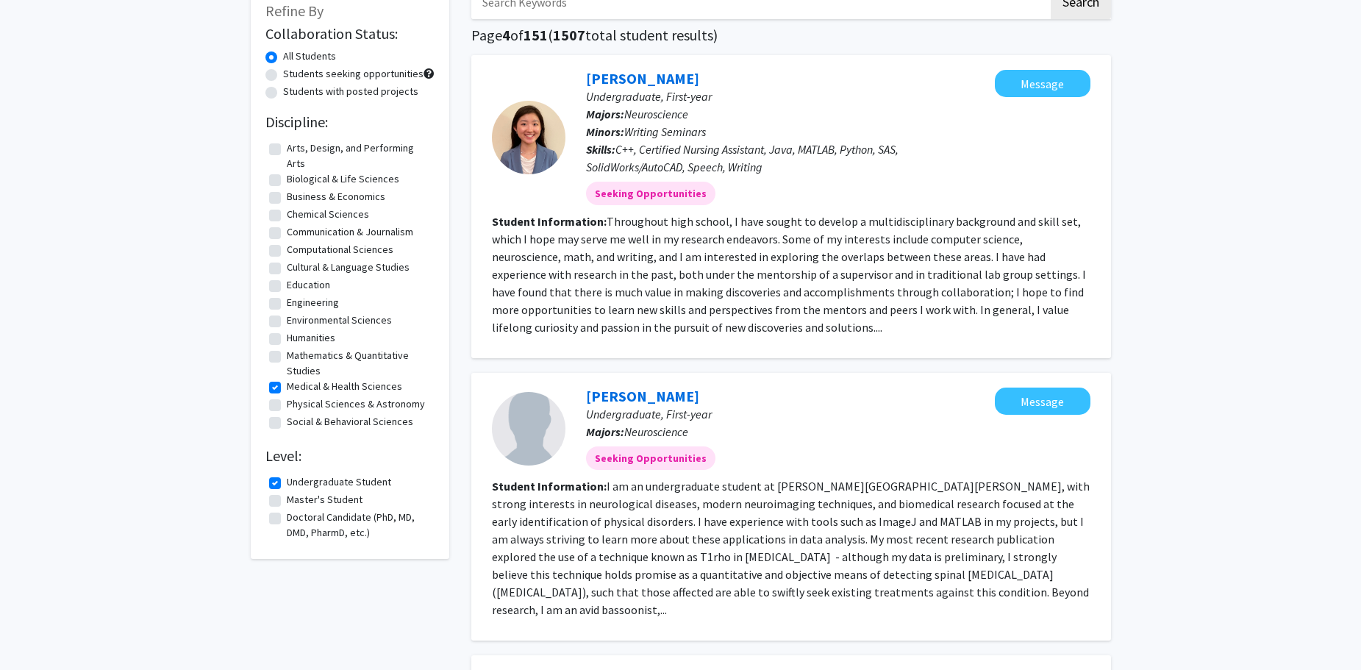
scroll to position [196, 0]
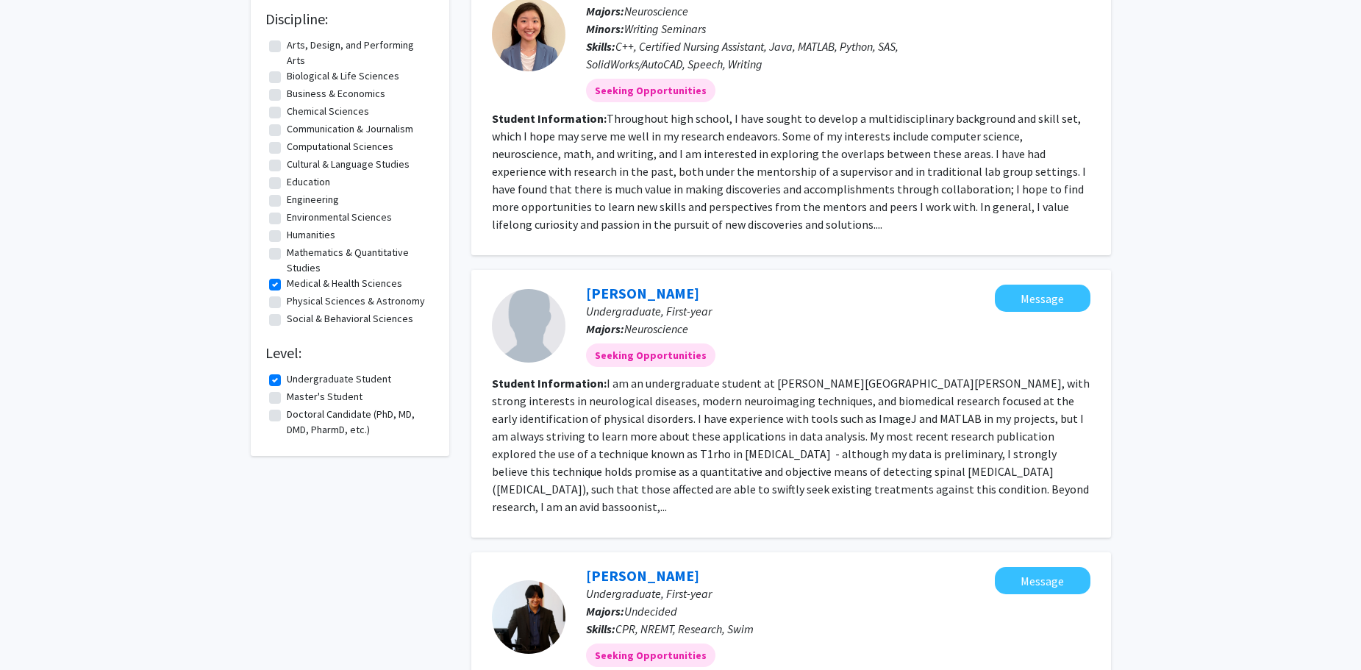
click at [287, 413] on label "Doctoral Candidate (PhD, MD, DMD, PharmD, etc.)" at bounding box center [359, 422] width 144 height 31
click at [287, 413] on input "Doctoral Candidate (PhD, MD, DMD, PharmD, etc.)" at bounding box center [292, 412] width 10 height 10
checkbox input "true"
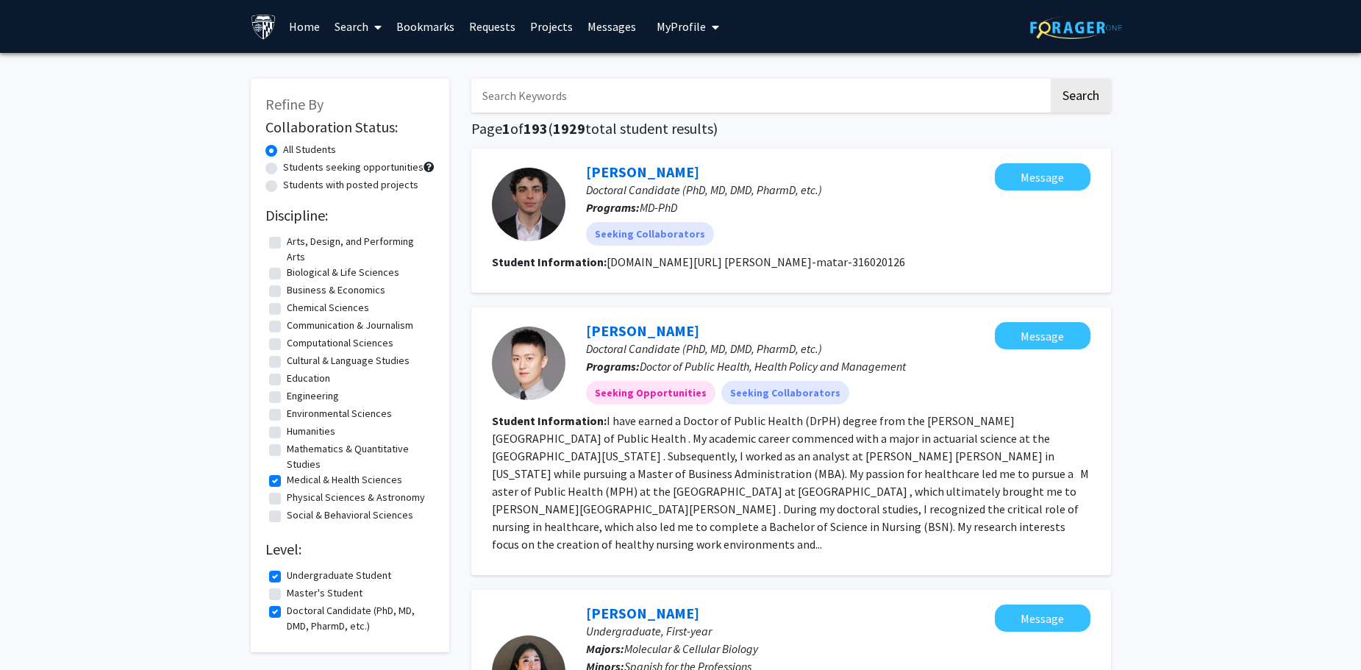
click at [287, 577] on label "Undergraduate Student" at bounding box center [339, 575] width 104 height 15
click at [287, 577] on input "Undergraduate Student" at bounding box center [292, 573] width 10 height 10
checkbox input "false"
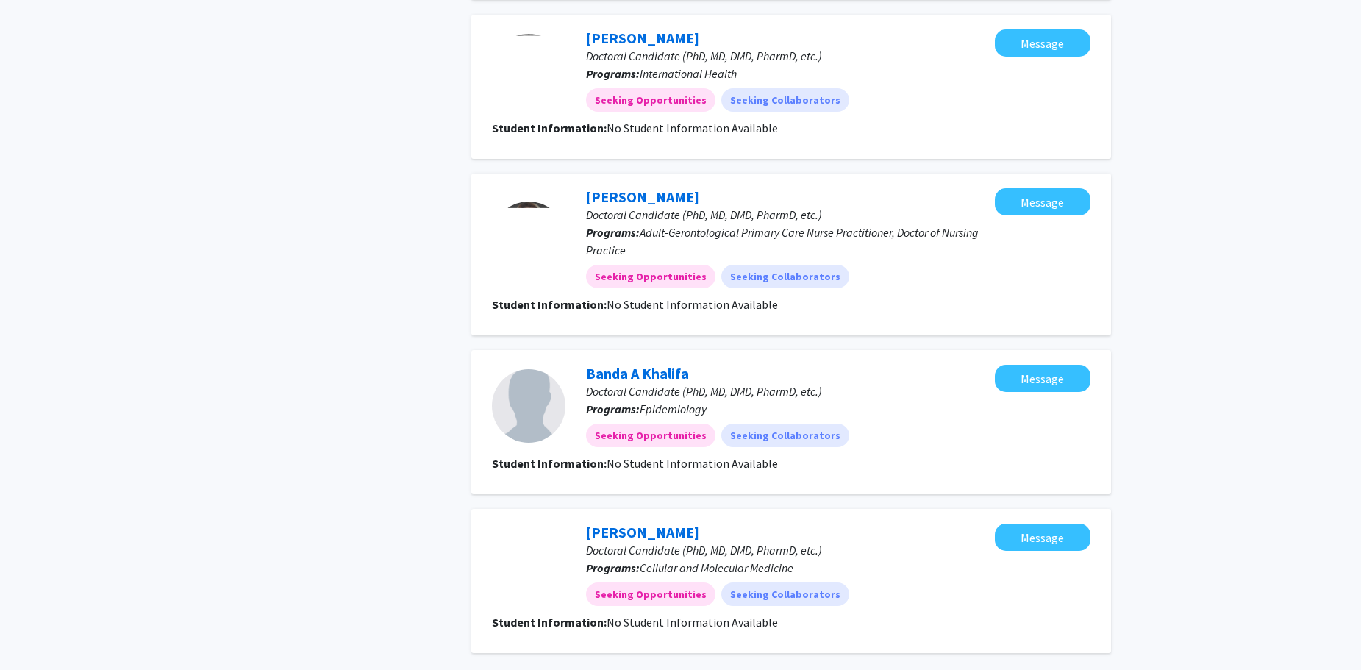
scroll to position [1779, 0]
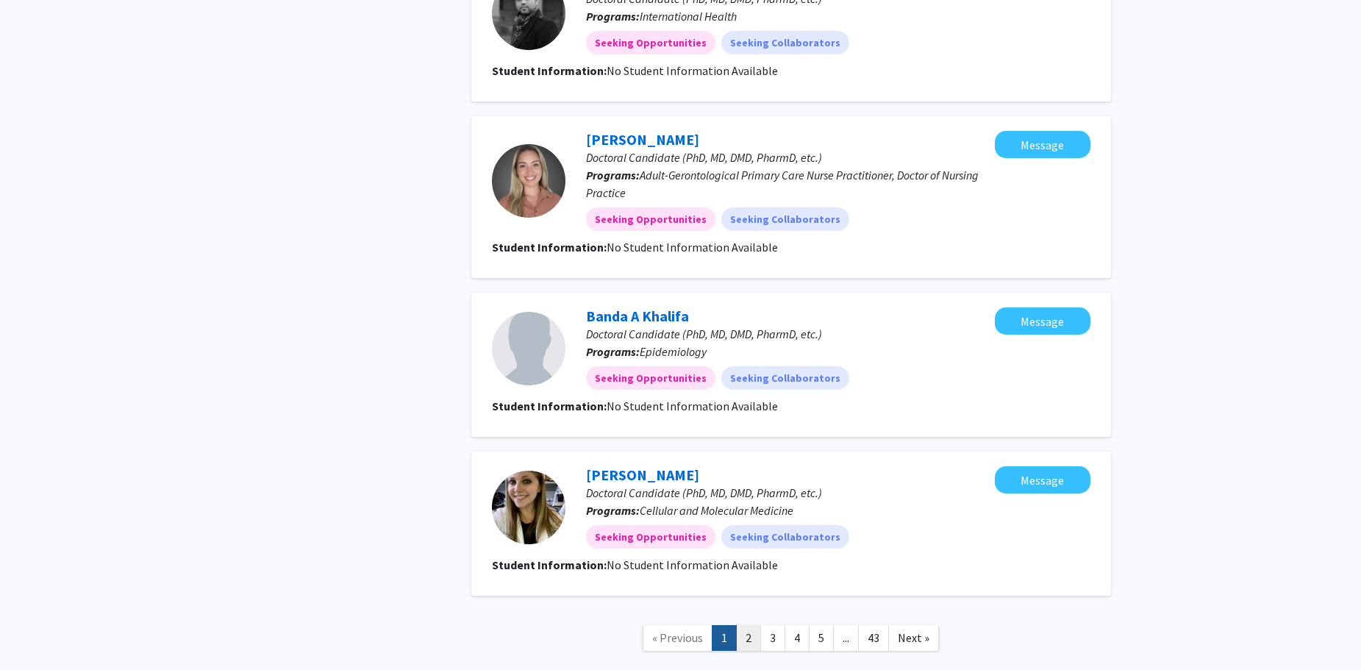
click at [751, 625] on link "2" at bounding box center [748, 638] width 25 height 26
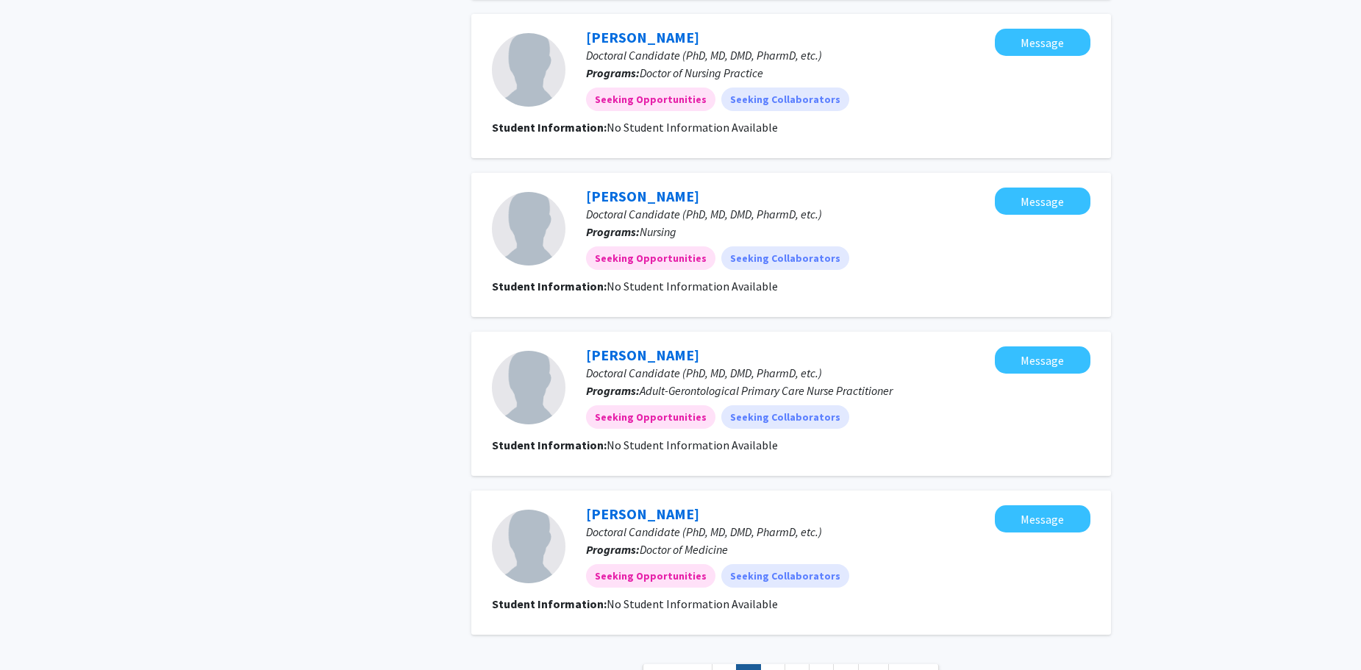
scroll to position [1214, 0]
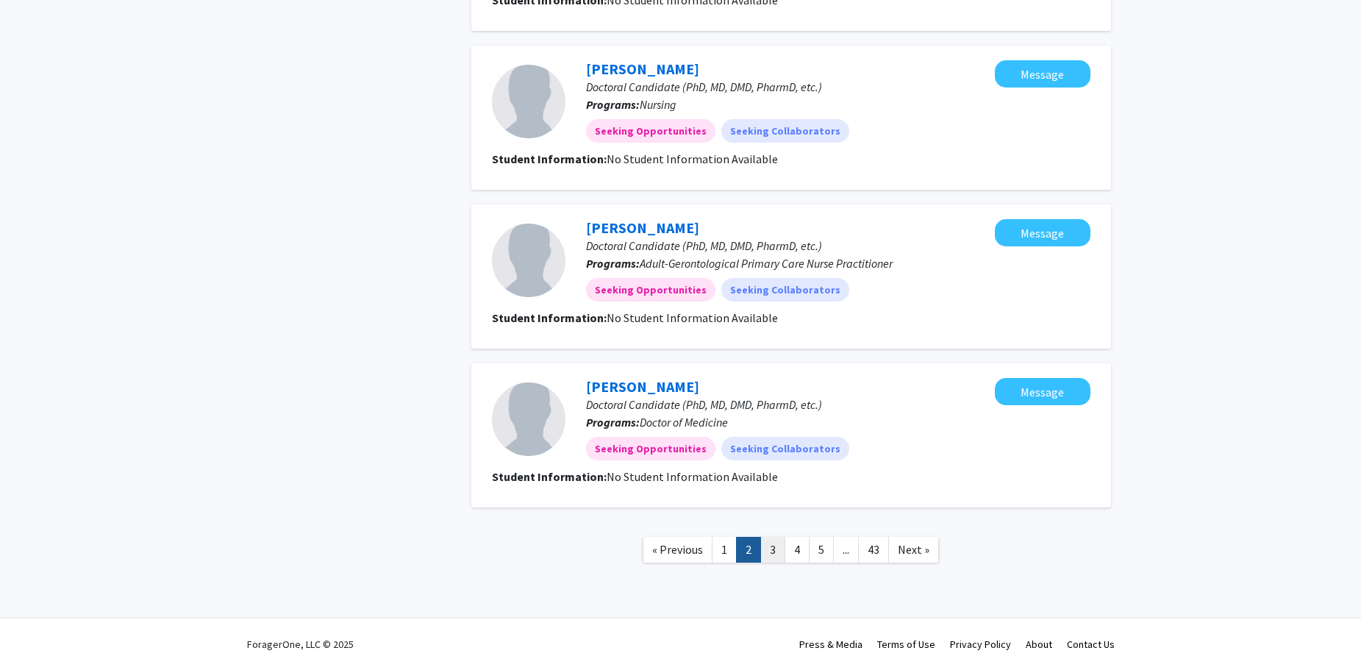
click at [765, 542] on link "3" at bounding box center [772, 550] width 25 height 26
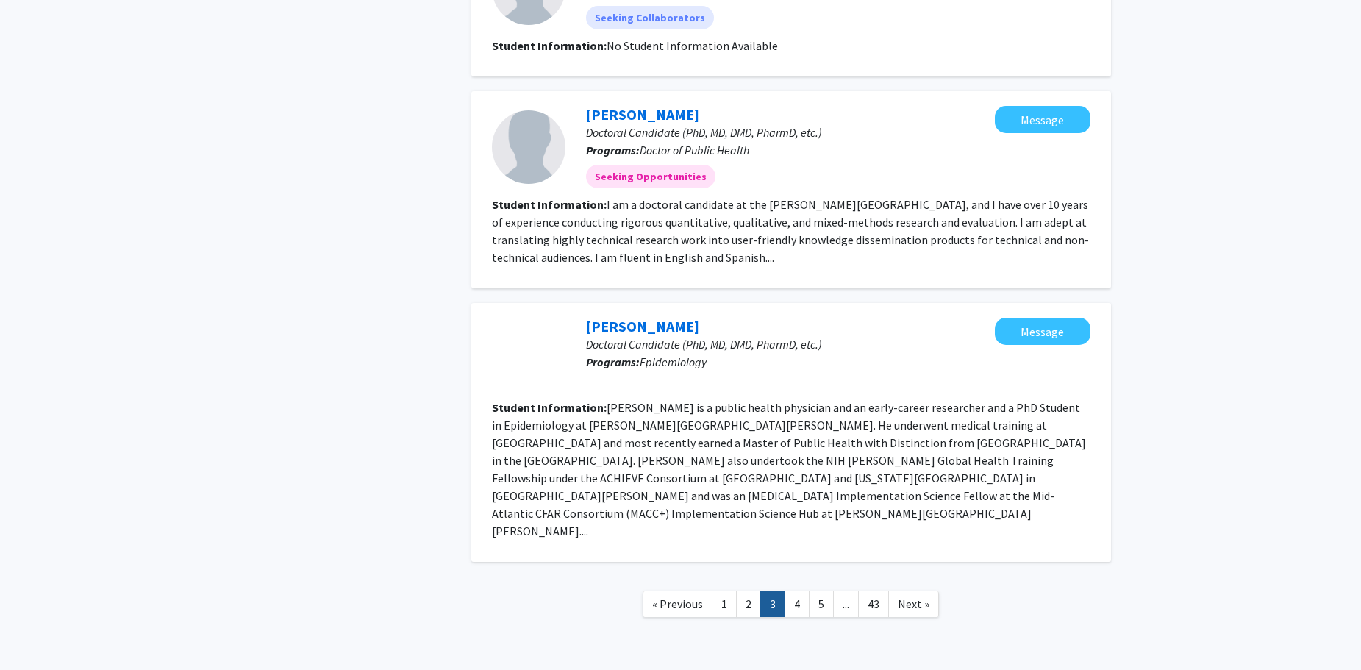
scroll to position [1347, 0]
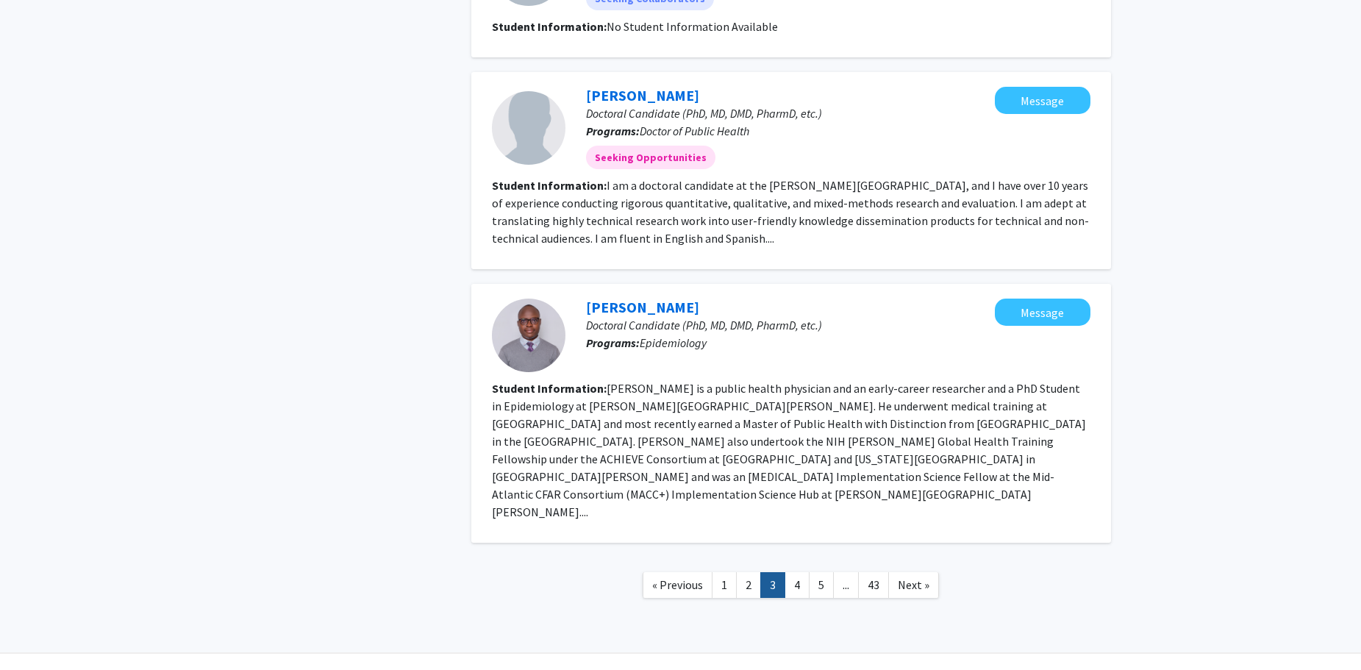
click at [812, 348] on p "Programs: Epidemiology" at bounding box center [790, 343] width 409 height 18
